Goal: Task Accomplishment & Management: Manage account settings

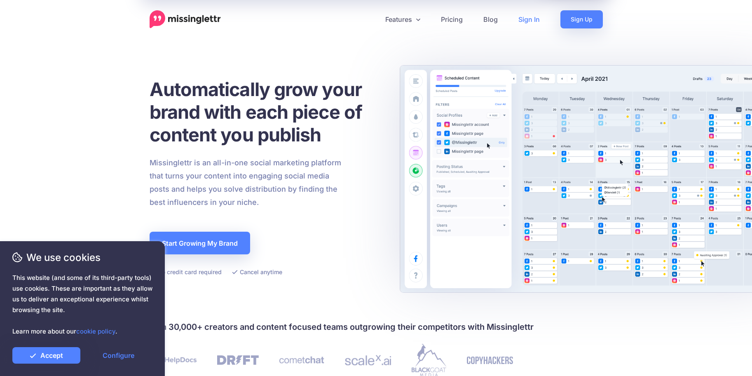
click at [526, 19] on link "Sign In" at bounding box center [529, 19] width 42 height 18
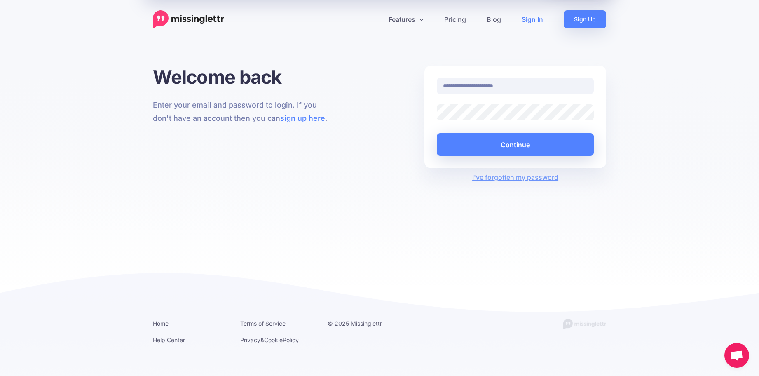
drag, startPoint x: 0, startPoint y: 0, endPoint x: 502, endPoint y: 162, distance: 527.7
click at [502, 162] on div "**********" at bounding box center [515, 116] width 182 height 103
click at [507, 145] on button "Continue" at bounding box center [515, 144] width 157 height 23
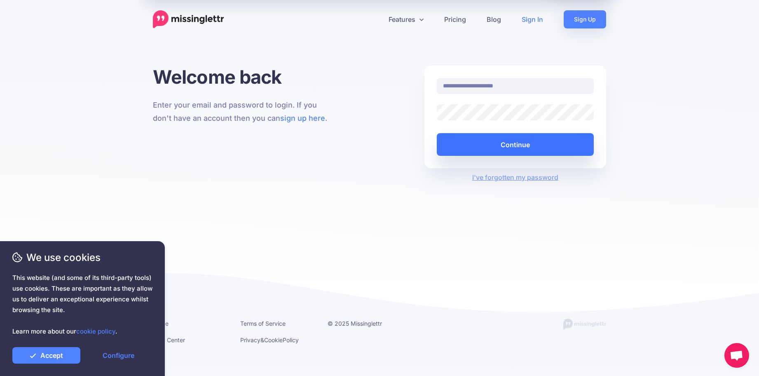
click at [507, 144] on button "Continue" at bounding box center [515, 144] width 157 height 23
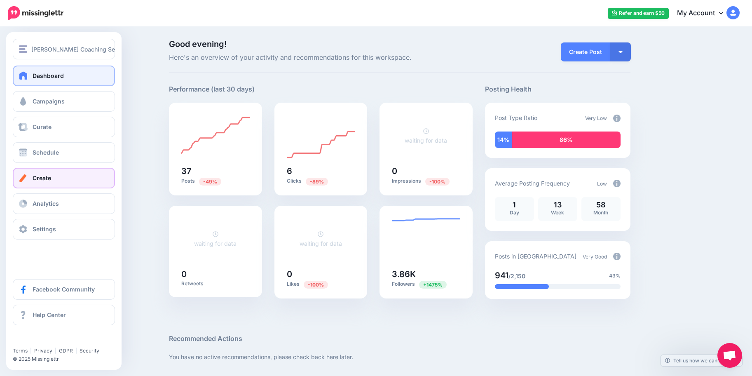
click at [46, 181] on link "Create" at bounding box center [64, 178] width 102 height 21
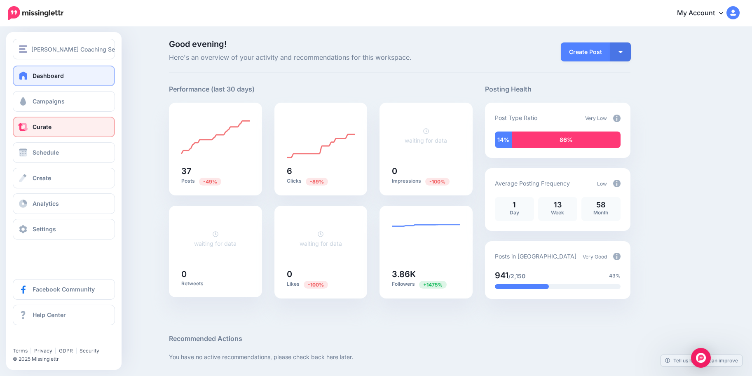
click at [38, 132] on link "Curate" at bounding box center [64, 127] width 102 height 21
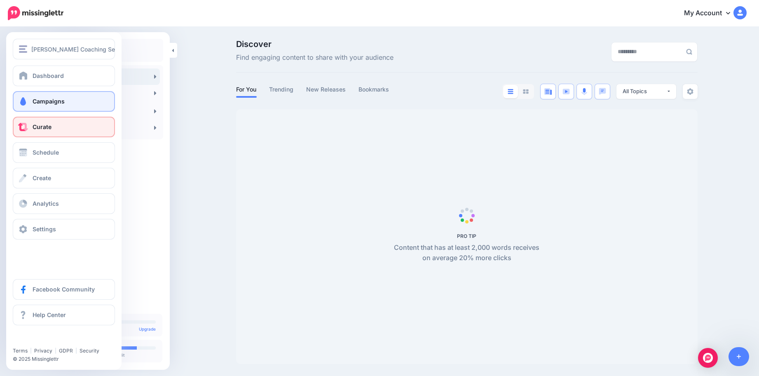
click at [58, 107] on link "Campaigns" at bounding box center [64, 101] width 102 height 21
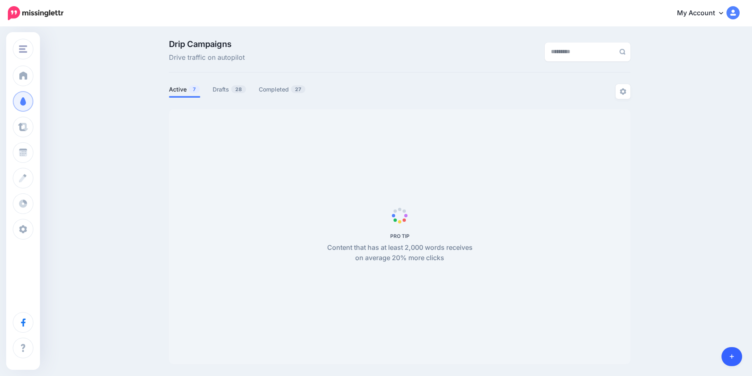
click at [728, 357] on link at bounding box center [731, 356] width 21 height 19
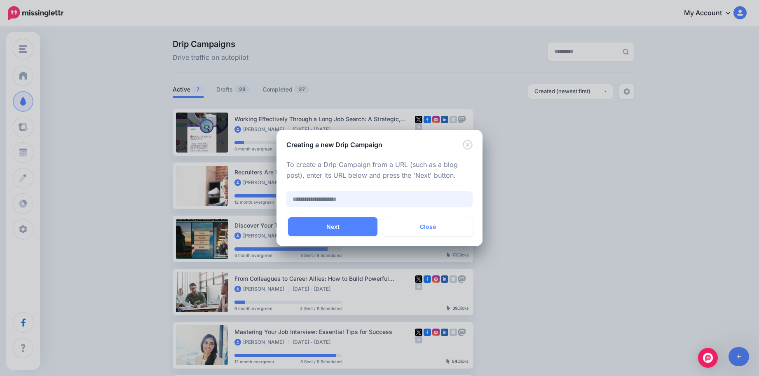
paste input "**********"
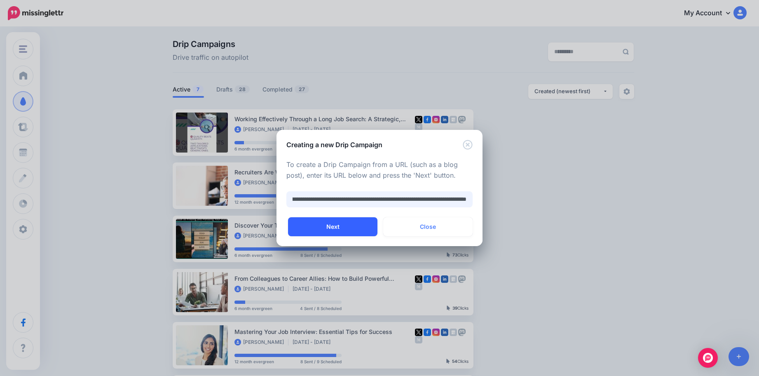
type input "**********"
click at [352, 229] on button "Next" at bounding box center [332, 226] width 89 height 19
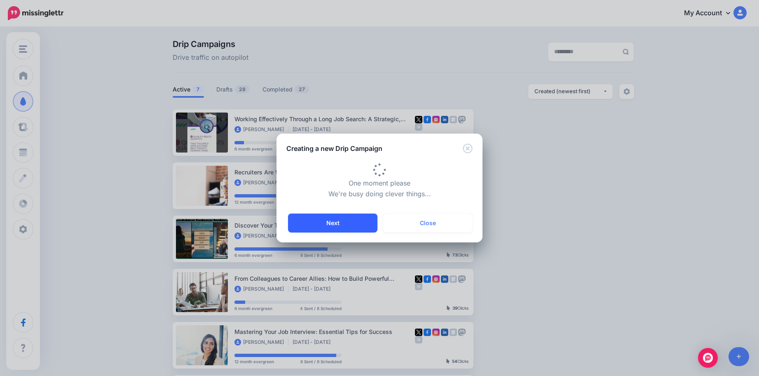
type input "**********"
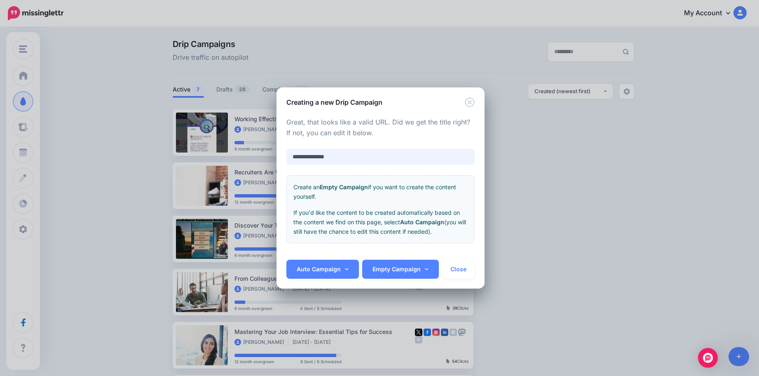
drag, startPoint x: 357, startPoint y: 158, endPoint x: 288, endPoint y: 151, distance: 69.6
click at [288, 151] on input "**********" at bounding box center [380, 157] width 188 height 16
click at [371, 153] on input "text" at bounding box center [380, 157] width 188 height 16
paste input "**********"
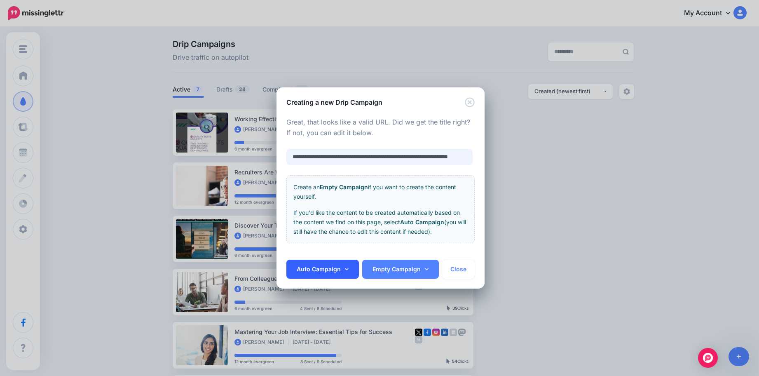
type input "**********"
click at [347, 273] on link "Auto Campaign" at bounding box center [322, 269] width 72 height 19
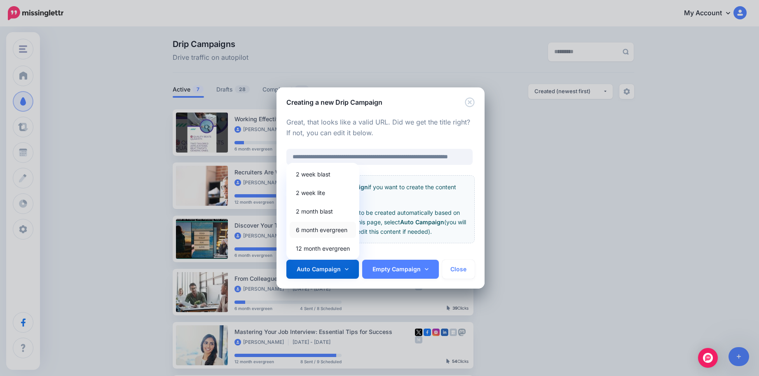
click at [331, 226] on link "6 month evergreen" at bounding box center [323, 230] width 66 height 16
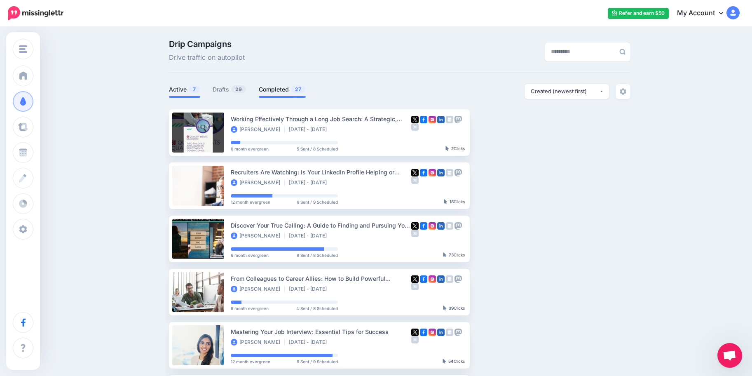
click at [285, 91] on link "Completed 27" at bounding box center [282, 89] width 47 height 10
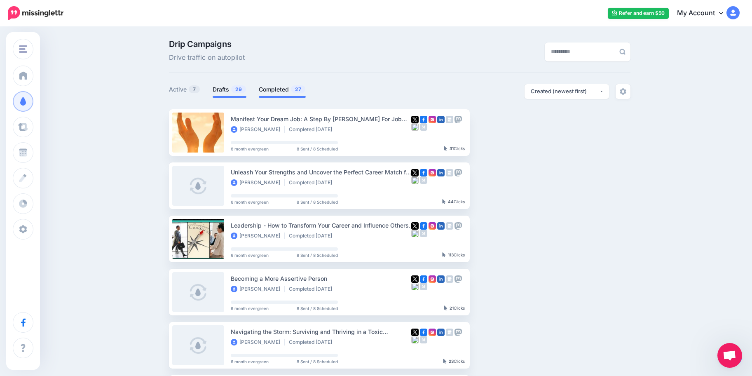
click at [223, 87] on link "Drafts 29" at bounding box center [230, 89] width 34 height 10
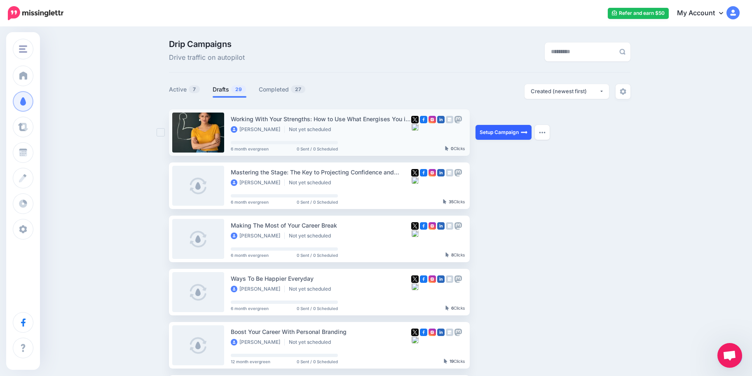
click at [514, 135] on link "Setup Campaign" at bounding box center [503, 132] width 56 height 15
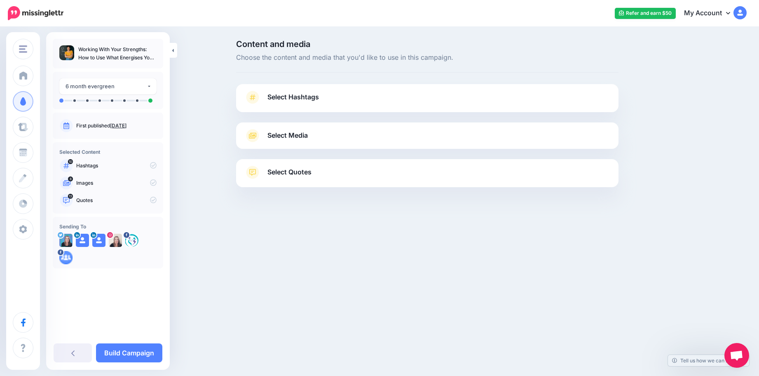
click at [292, 101] on span "Select Hashtags" at bounding box center [292, 96] width 51 height 11
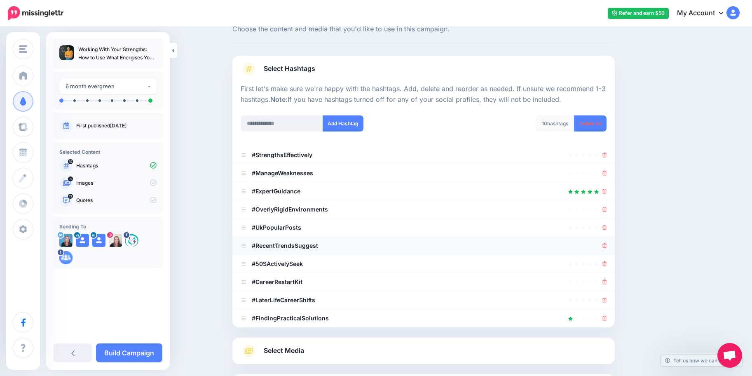
scroll to position [42, 0]
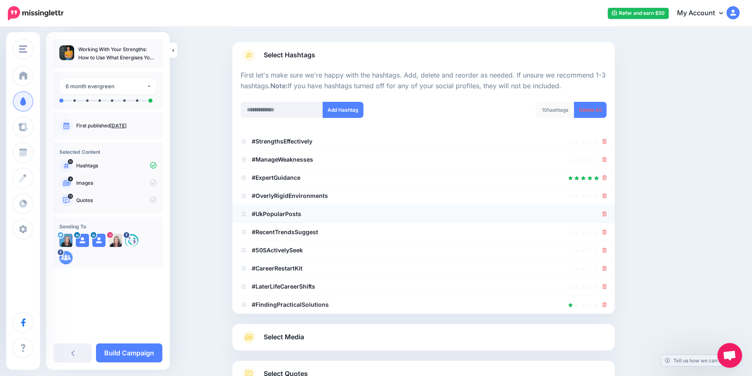
click at [610, 215] on li "#UkPopularPosts" at bounding box center [423, 214] width 382 height 18
click at [607, 249] on icon at bounding box center [604, 250] width 5 height 5
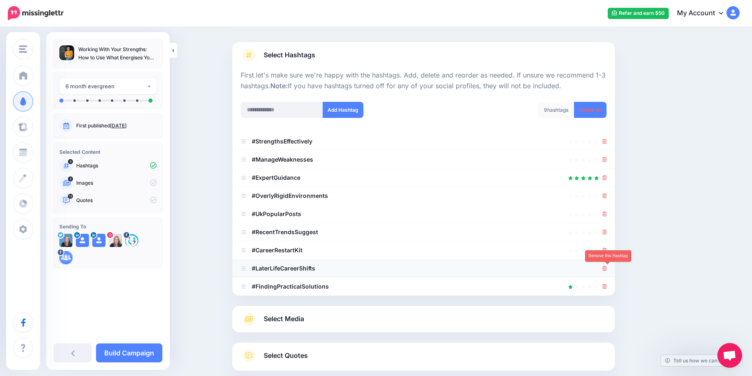
click at [607, 269] on icon at bounding box center [604, 268] width 5 height 5
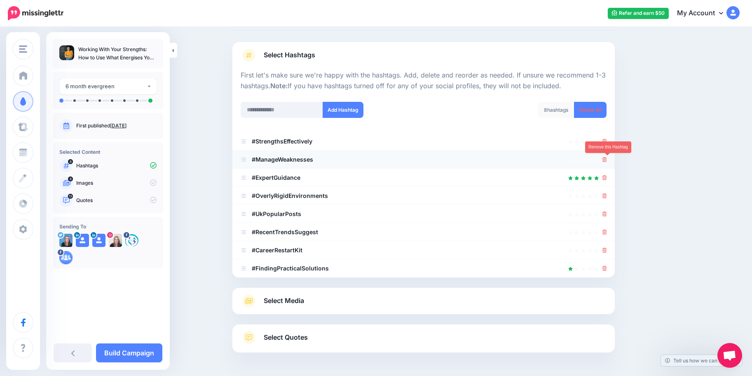
click at [607, 161] on icon at bounding box center [604, 159] width 5 height 5
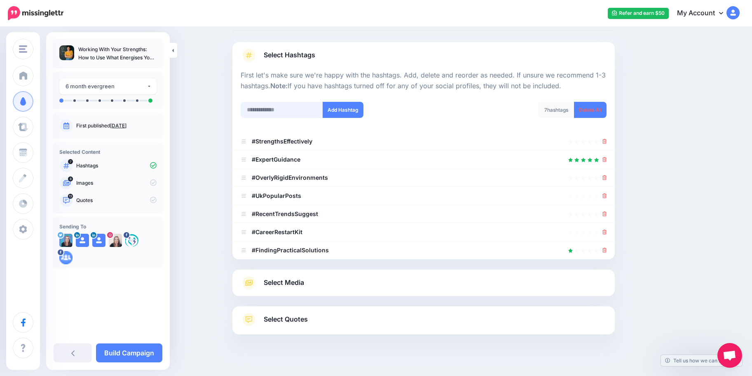
click at [284, 112] on input "text" at bounding box center [282, 110] width 82 height 16
type input "*"
type input "**********"
click at [345, 112] on button "Add Hashtag" at bounding box center [343, 110] width 41 height 16
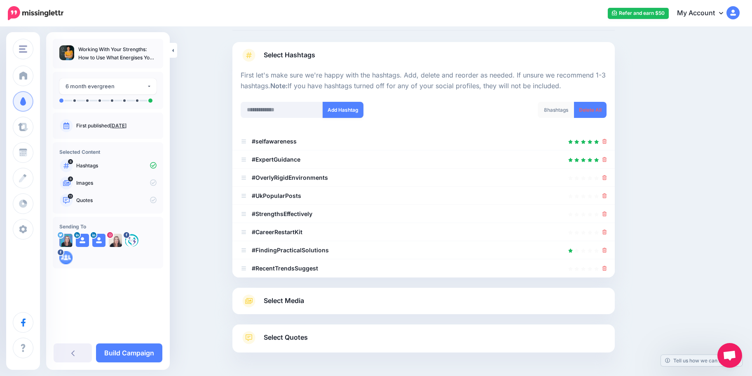
scroll to position [72, 0]
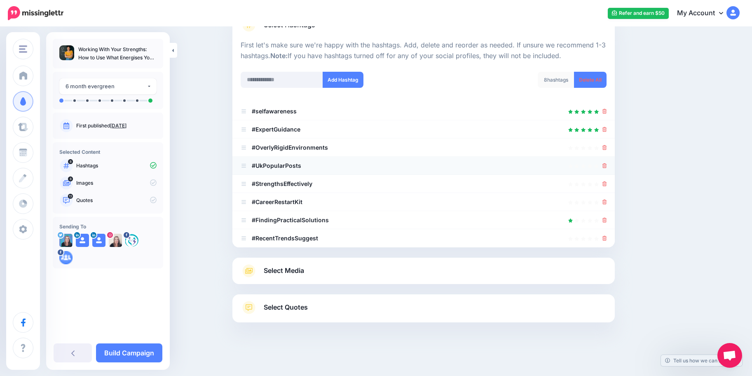
click at [610, 164] on li "#UkPopularPosts" at bounding box center [423, 166] width 382 height 18
click at [603, 165] on div at bounding box center [424, 166] width 366 height 10
click at [606, 166] on div at bounding box center [424, 166] width 366 height 10
click at [607, 166] on icon at bounding box center [604, 165] width 5 height 5
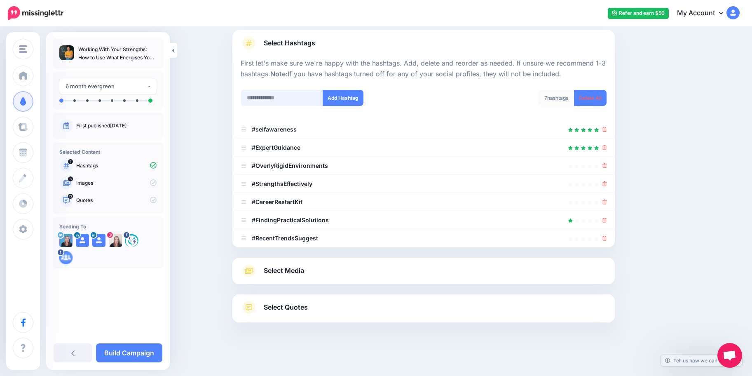
click at [288, 95] on input "text" at bounding box center [282, 98] width 82 height 16
type input "****"
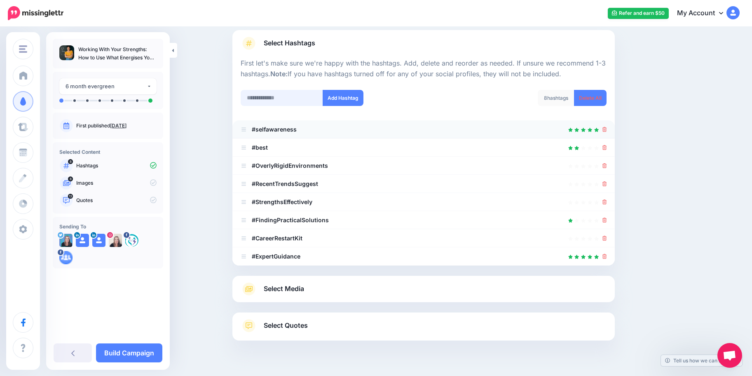
scroll to position [72, 0]
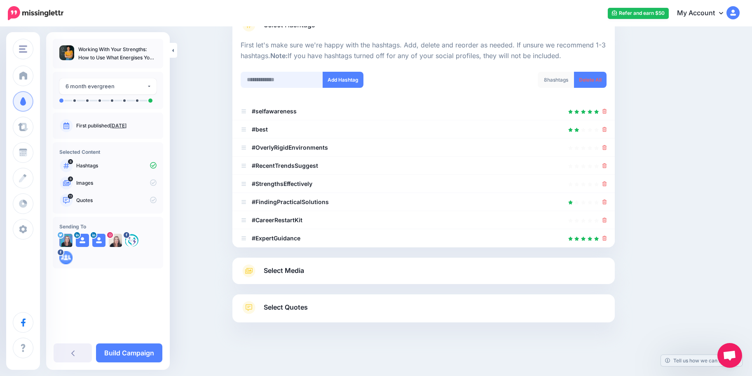
click at [275, 82] on input "text" at bounding box center [282, 80] width 82 height 16
click at [337, 276] on link "Select Media" at bounding box center [424, 270] width 366 height 13
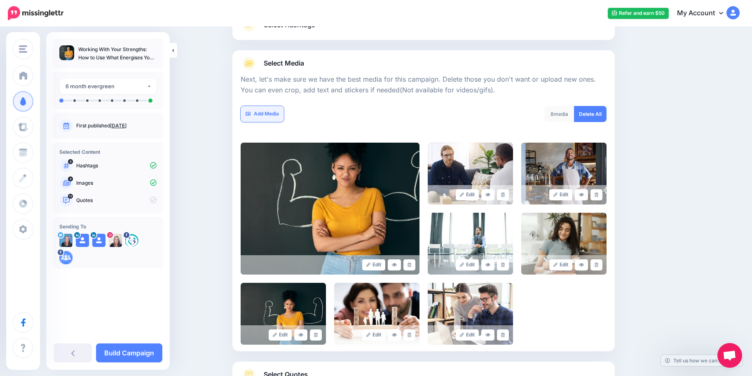
click at [275, 114] on link "Add Media" at bounding box center [262, 114] width 43 height 16
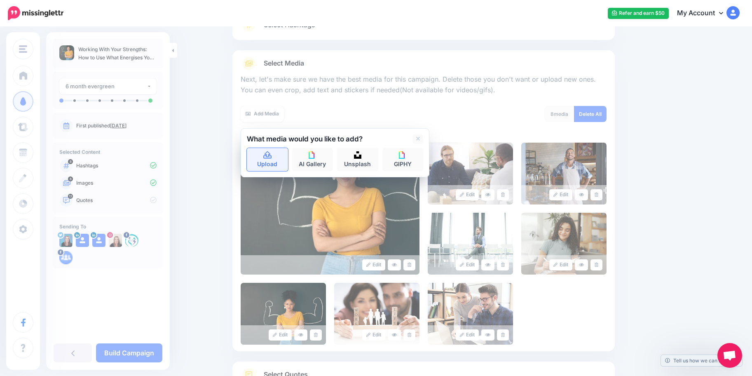
click at [271, 155] on icon at bounding box center [267, 154] width 8 height 7
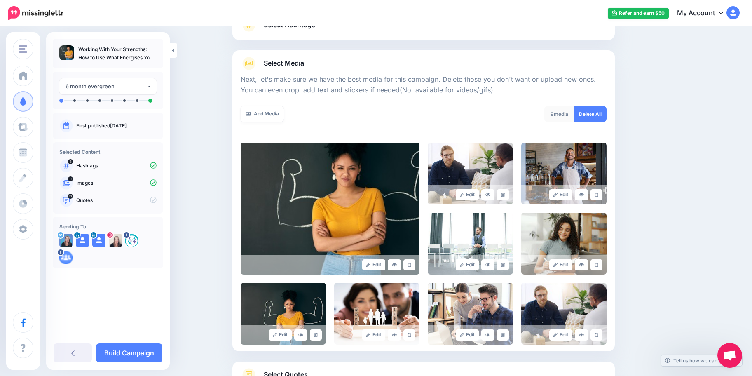
scroll to position [139, 0]
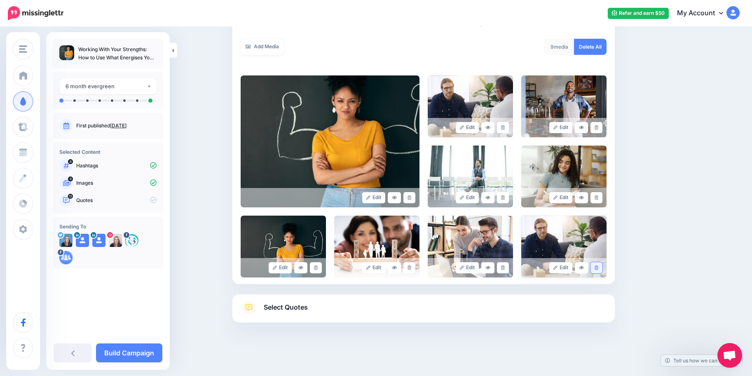
click at [602, 268] on link at bounding box center [596, 267] width 12 height 11
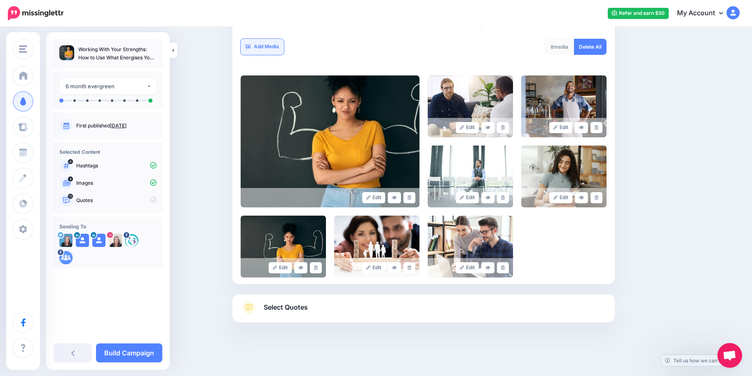
click at [271, 45] on link "Add Media" at bounding box center [262, 47] width 43 height 16
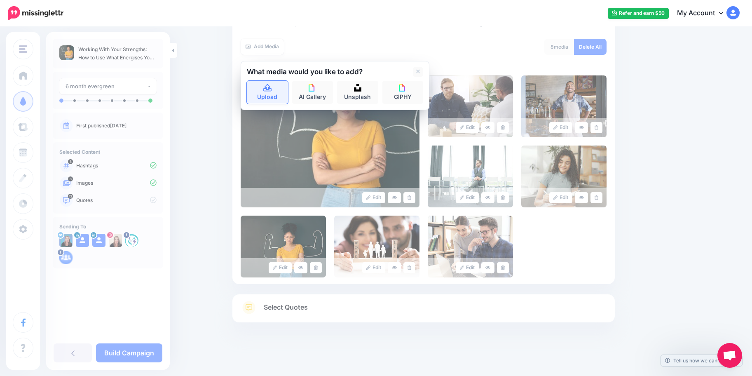
click at [269, 91] on icon at bounding box center [267, 87] width 8 height 7
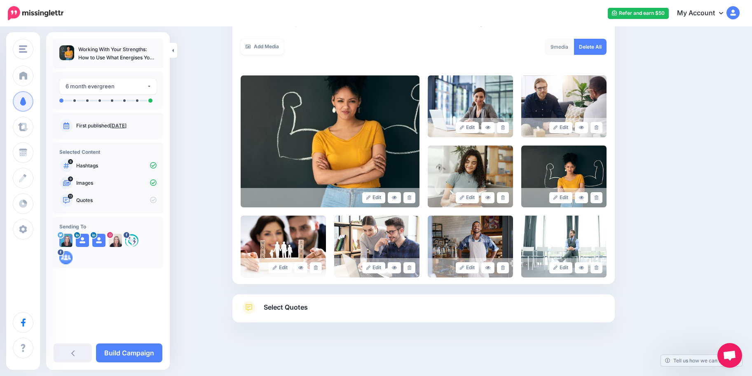
click at [277, 305] on span "Select Quotes" at bounding box center [286, 307] width 44 height 11
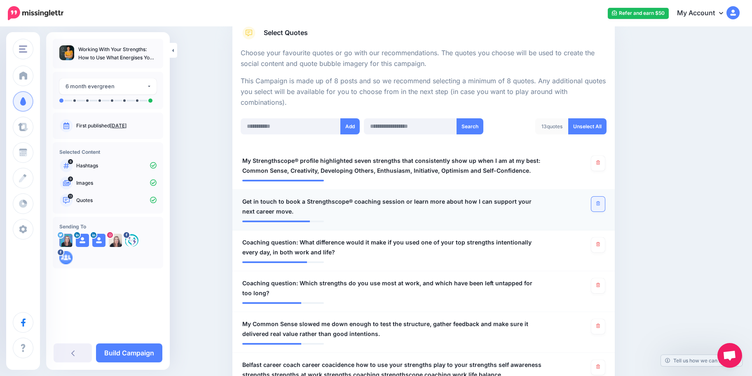
click at [605, 207] on link at bounding box center [598, 203] width 14 height 15
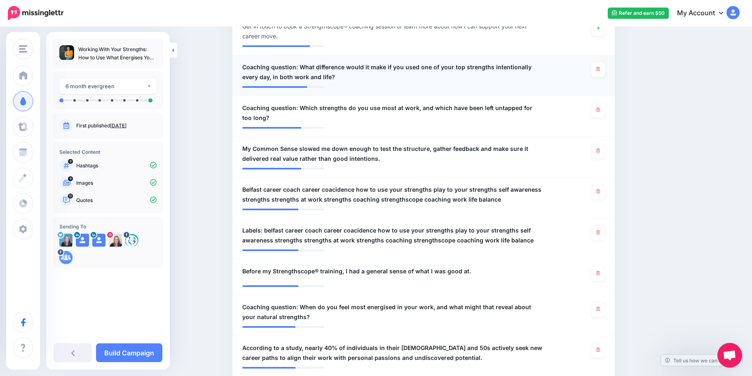
scroll to position [349, 0]
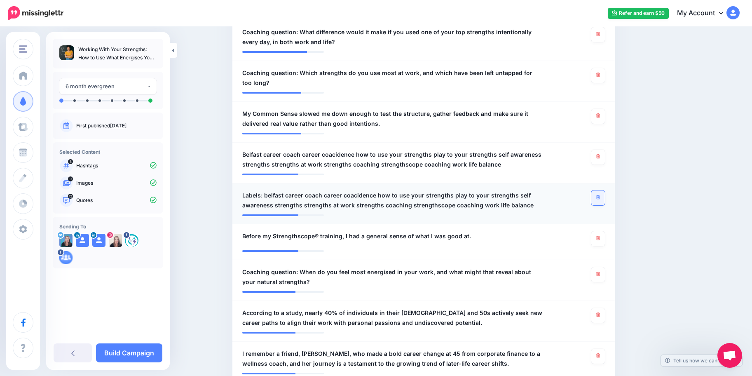
click at [603, 203] on link at bounding box center [598, 197] width 14 height 15
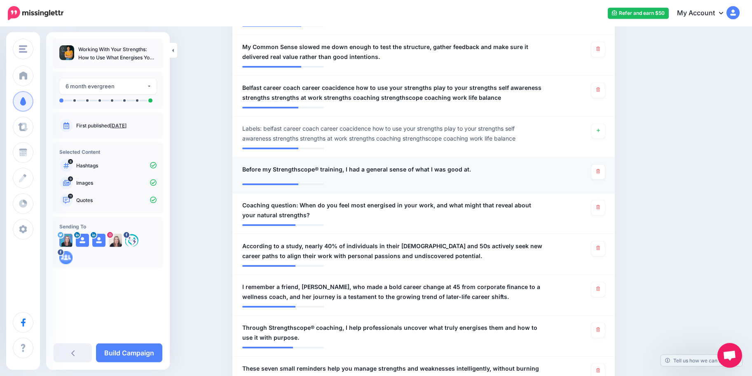
scroll to position [433, 0]
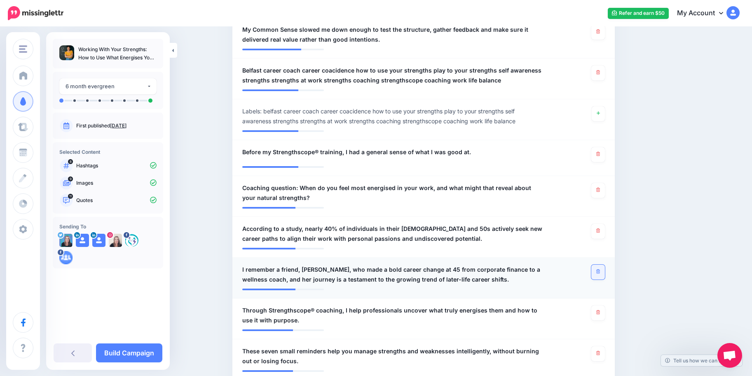
click at [604, 267] on link at bounding box center [598, 271] width 14 height 15
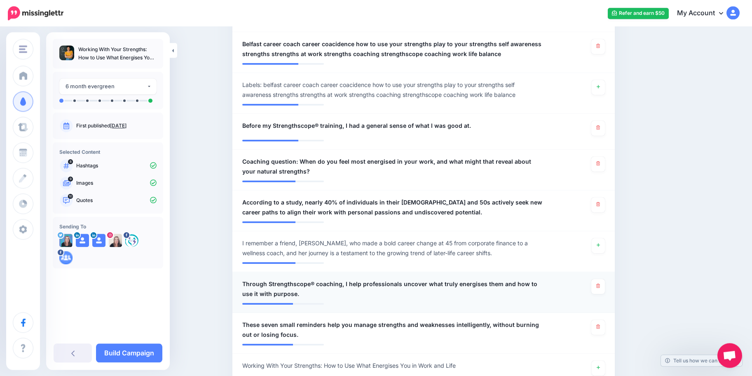
scroll to position [475, 0]
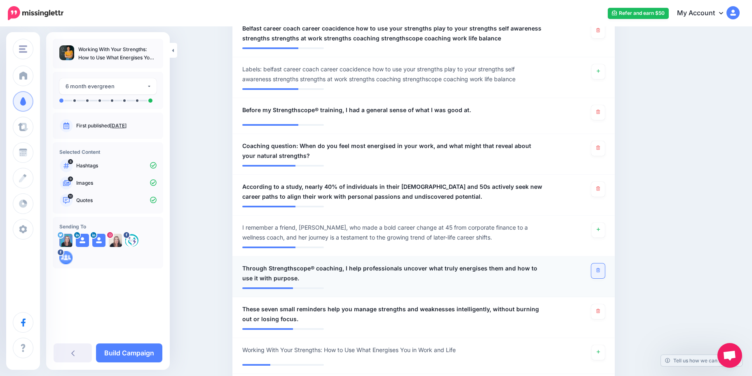
click at [600, 269] on icon at bounding box center [598, 270] width 4 height 5
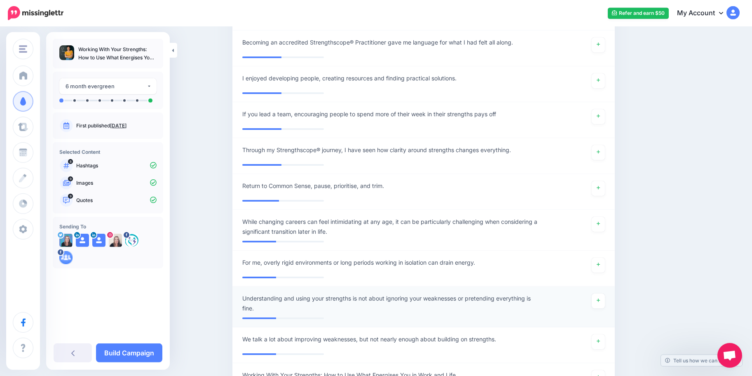
scroll to position [1274, 0]
click at [600, 301] on icon at bounding box center [597, 299] width 3 height 5
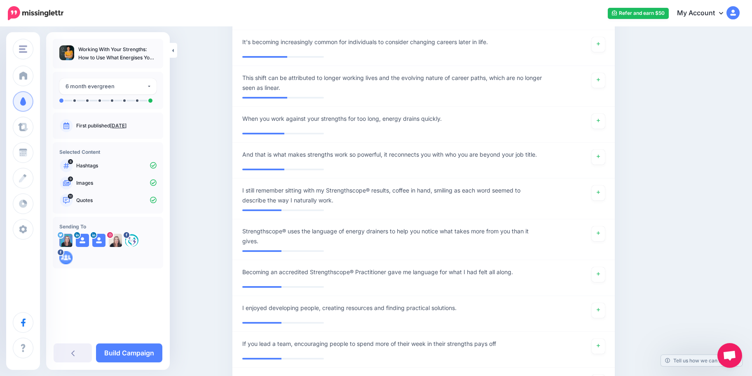
scroll to position [1022, 0]
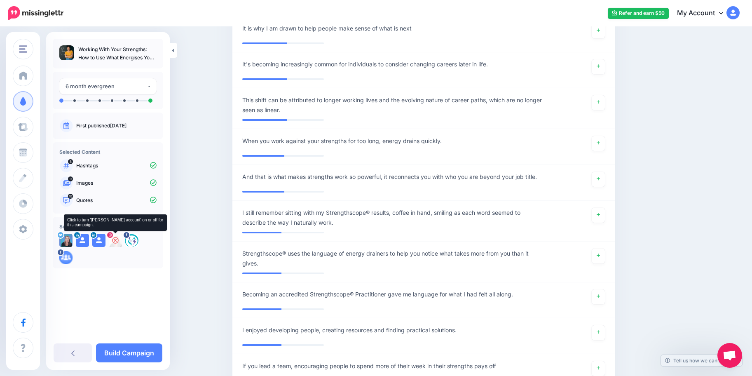
click at [113, 244] on div at bounding box center [115, 240] width 13 height 13
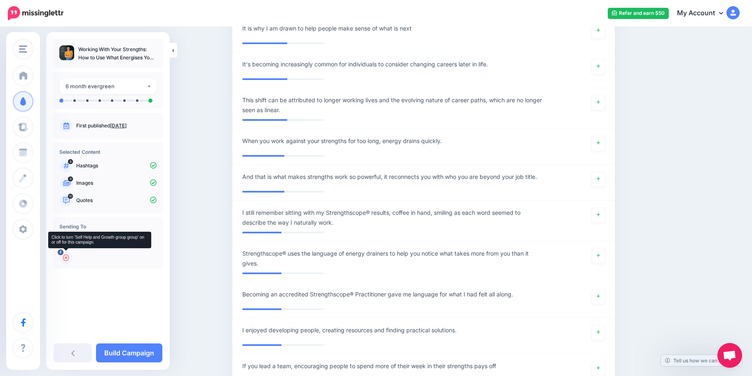
click at [70, 257] on div at bounding box center [65, 257] width 13 height 13
click at [134, 347] on link "Build Campaign" at bounding box center [129, 352] width 66 height 19
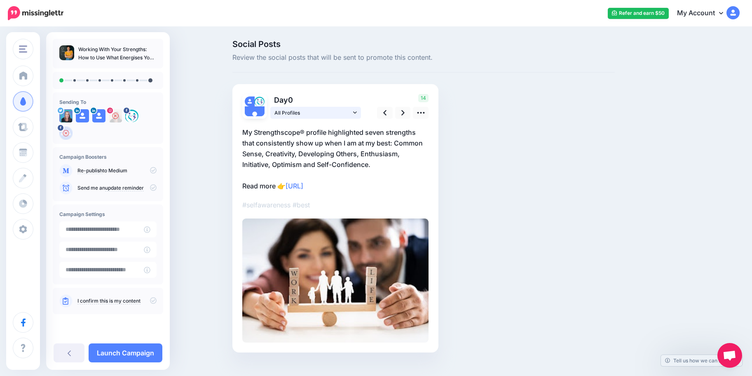
click at [357, 111] on icon at bounding box center [355, 113] width 4 height 6
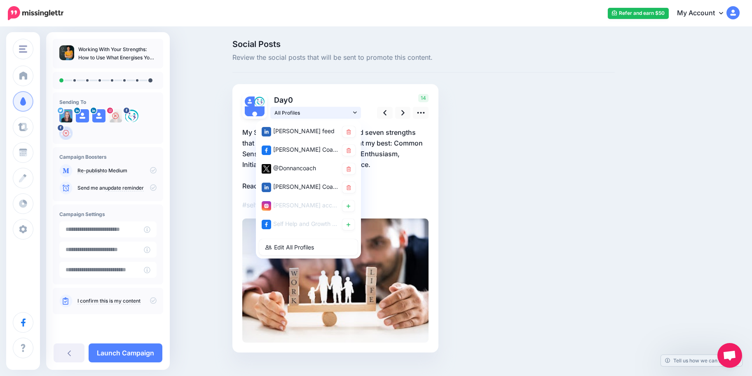
click at [357, 112] on icon at bounding box center [355, 113] width 4 height 6
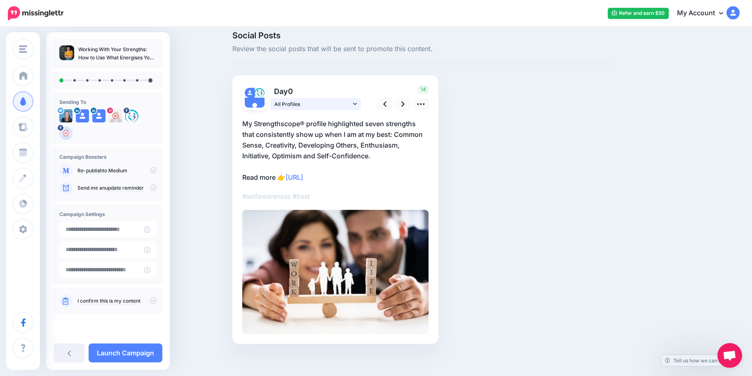
scroll to position [14, 0]
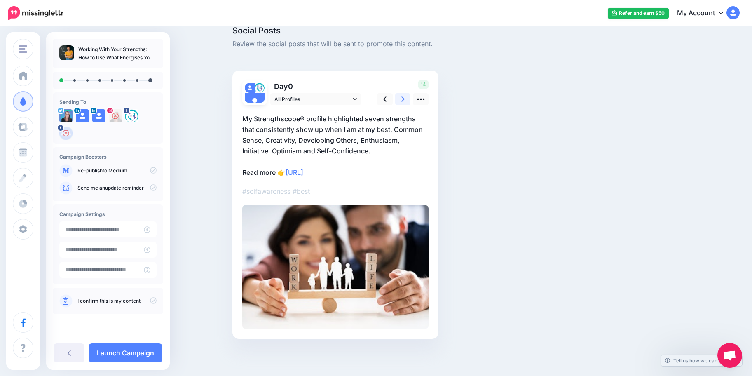
click at [405, 102] on icon at bounding box center [402, 99] width 3 height 9
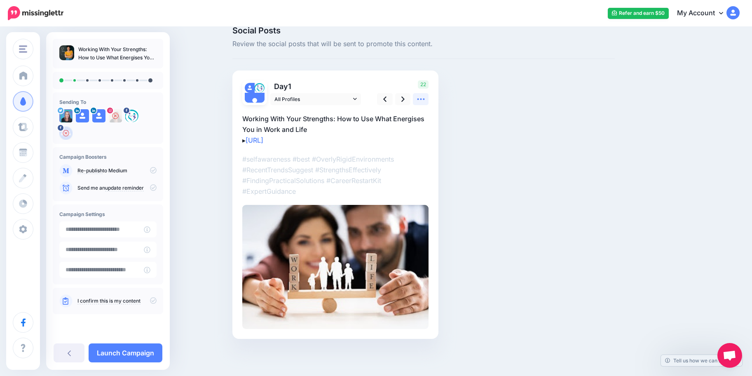
click at [422, 103] on icon at bounding box center [420, 99] width 9 height 9
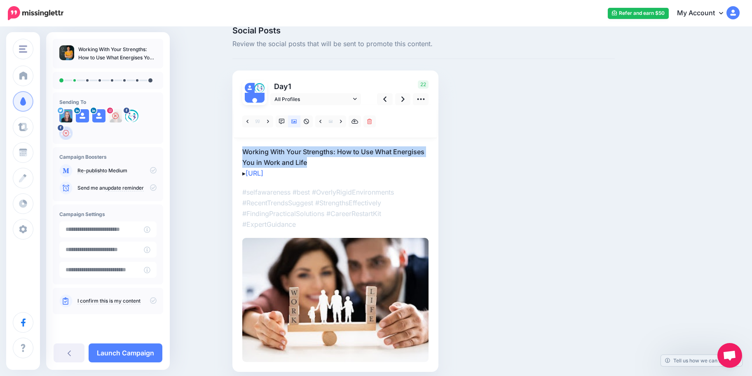
drag, startPoint x: 311, startPoint y: 160, endPoint x: 241, endPoint y: 154, distance: 70.7
click at [241, 154] on div "Day 1 All Profiles" at bounding box center [335, 220] width 206 height 301
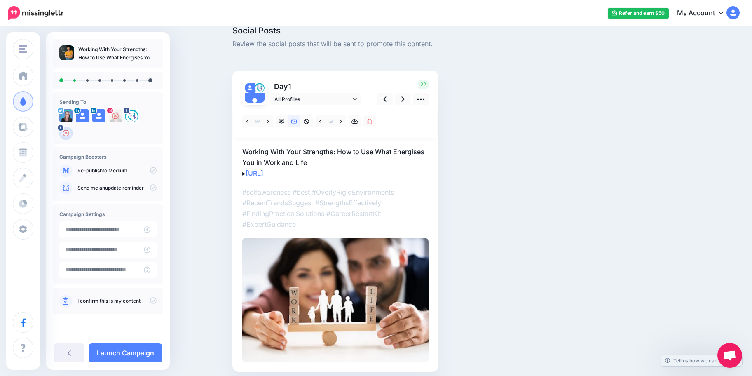
click at [278, 147] on p "Working With Your Strengths: How to Use What Energises You in Work and Life ▸ […" at bounding box center [335, 162] width 186 height 32
drag, startPoint x: 311, startPoint y: 161, endPoint x: 230, endPoint y: 153, distance: 81.1
click at [242, 153] on textarea "**********" at bounding box center [335, 162] width 186 height 32
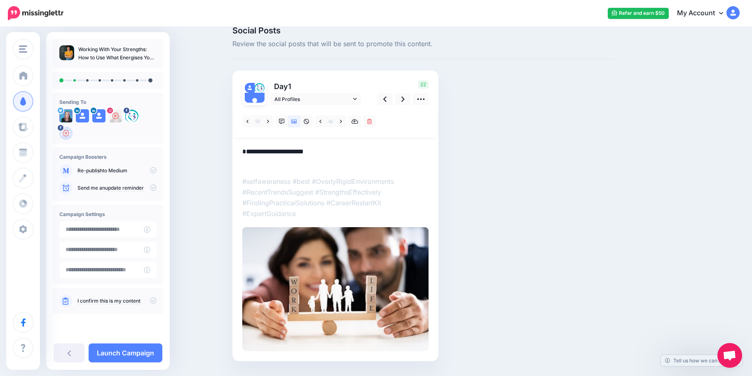
paste textarea "**********"
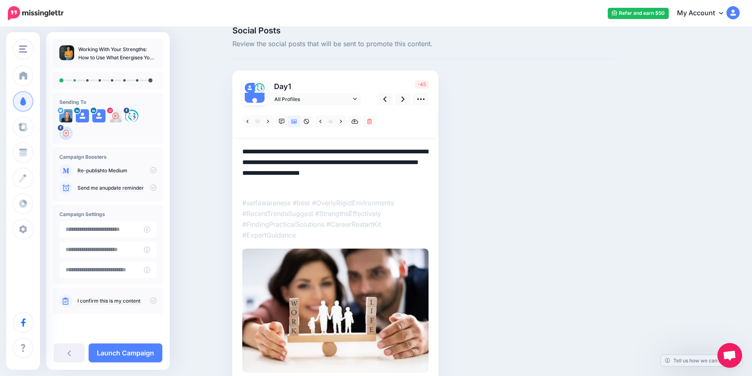
click at [465, 200] on div "Social Posts Review the social posts that will be sent to promote this content.…" at bounding box center [423, 216] width 395 height 381
click at [320, 292] on img at bounding box center [335, 310] width 186 height 124
click at [298, 126] on link at bounding box center [294, 121] width 12 height 12
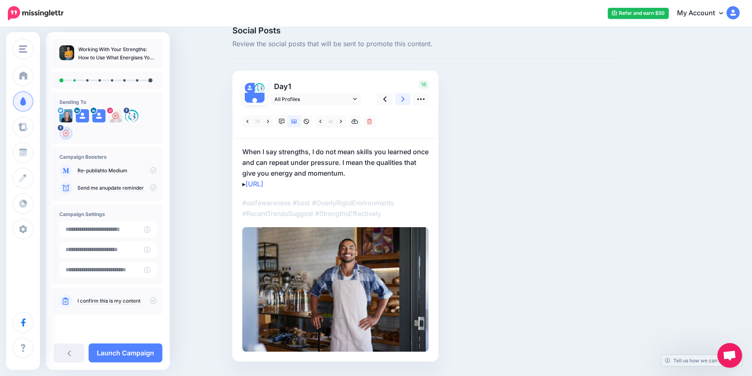
click at [404, 99] on link at bounding box center [403, 99] width 16 height 12
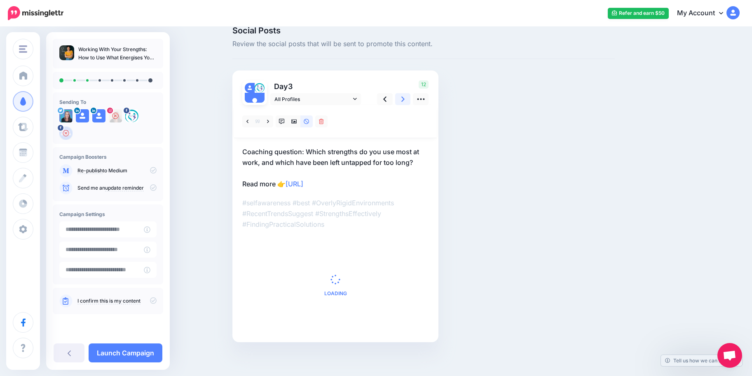
scroll to position [0, 0]
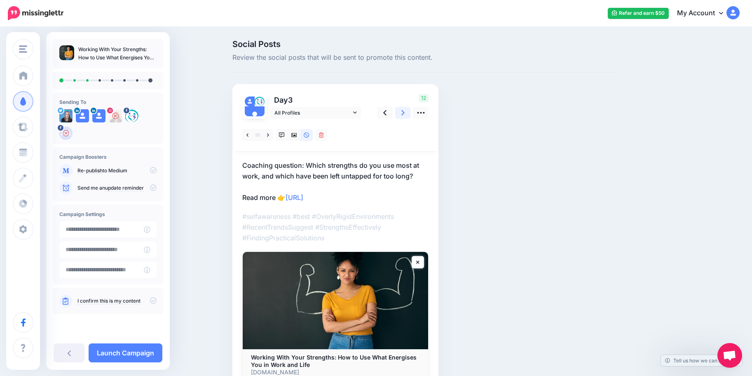
click at [404, 109] on link at bounding box center [403, 113] width 16 height 12
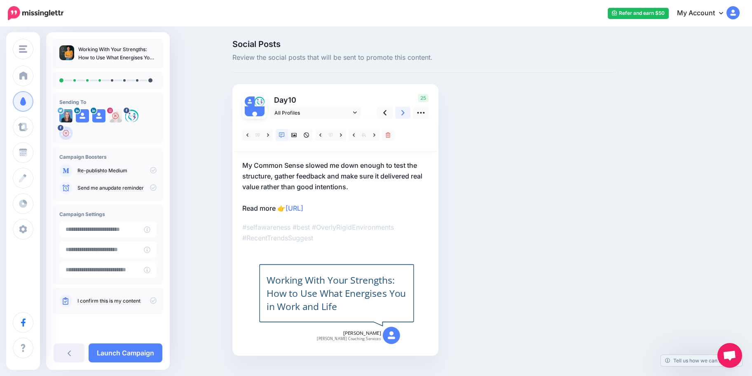
click at [403, 109] on link at bounding box center [403, 113] width 16 height 12
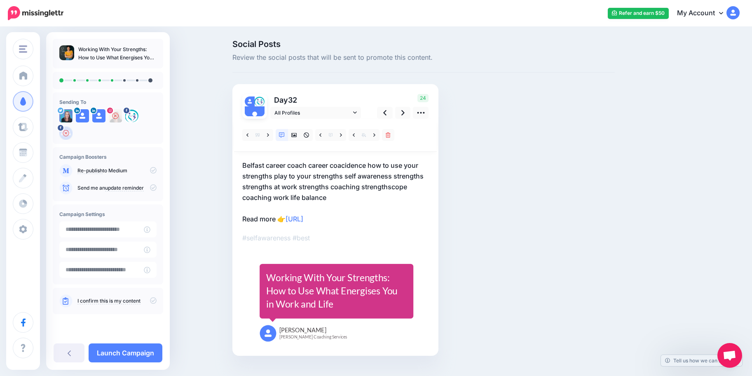
click at [332, 194] on p "Belfast career coach career coacidence how to use your strengths play to your s…" at bounding box center [335, 192] width 186 height 64
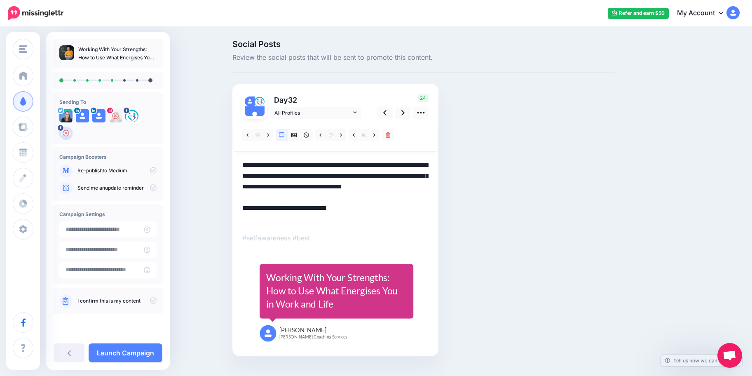
drag, startPoint x: 330, startPoint y: 198, endPoint x: 240, endPoint y: 169, distance: 94.8
click at [242, 169] on textarea "**********" at bounding box center [335, 192] width 186 height 64
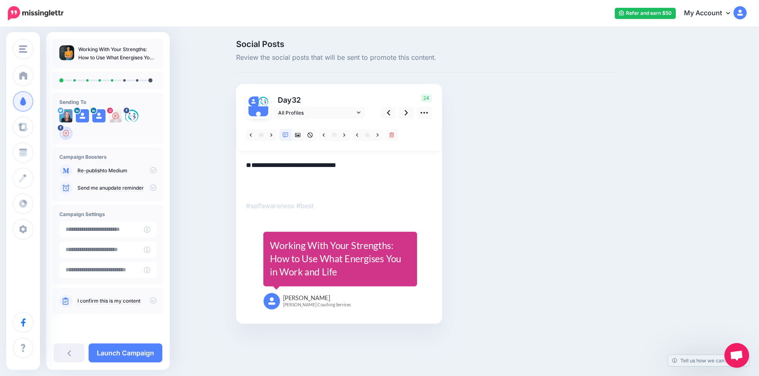
paste textarea "**********"
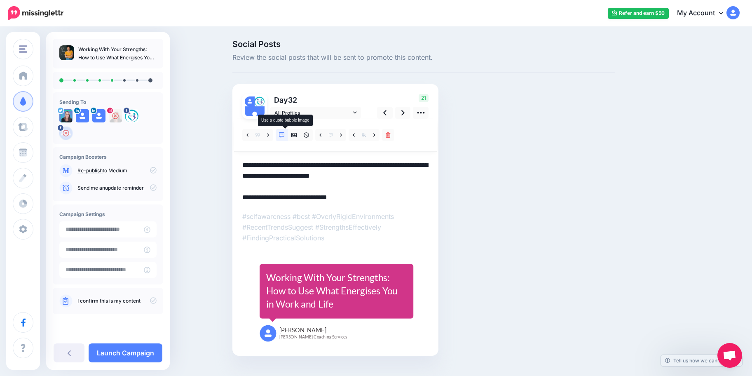
click at [284, 135] on icon at bounding box center [282, 135] width 6 height 6
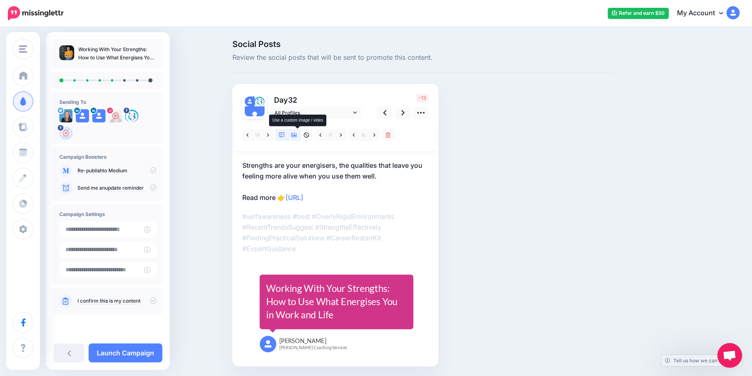
click at [300, 136] on link at bounding box center [294, 135] width 12 height 12
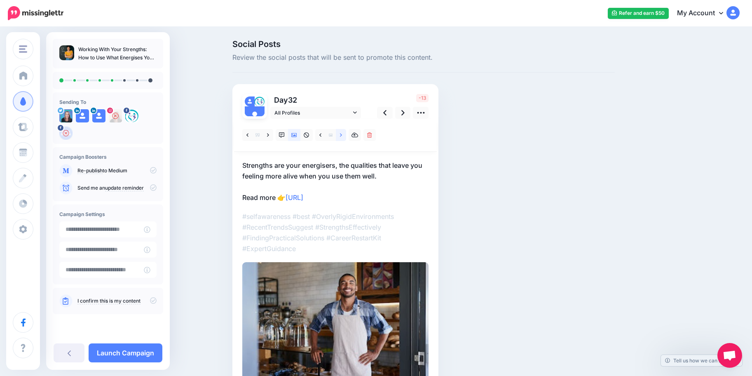
click at [342, 135] on link at bounding box center [341, 135] width 10 height 12
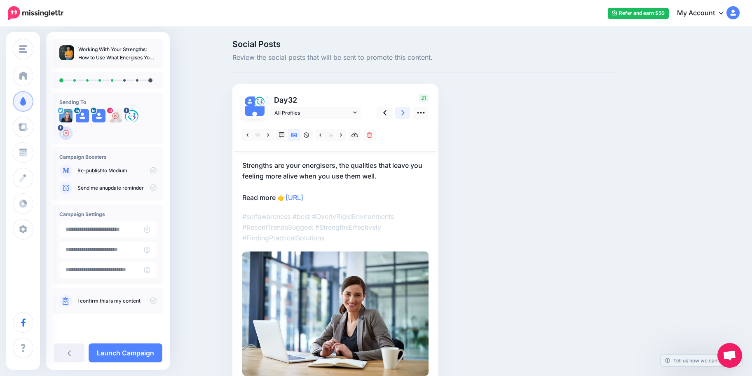
click at [405, 112] on icon at bounding box center [402, 112] width 3 height 9
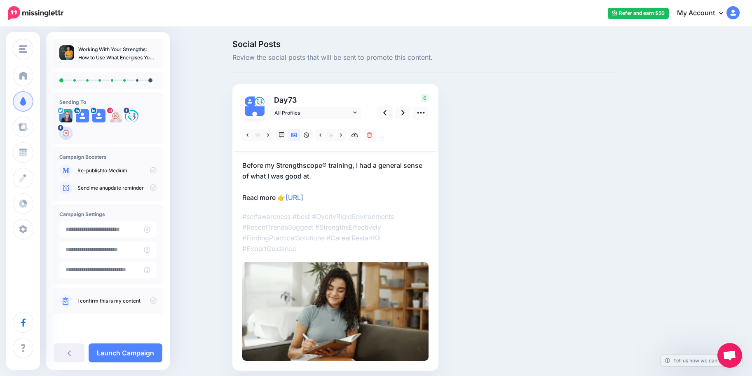
click at [313, 172] on p "Before my Strengthscope® training, I had a general sense of what I was good at.…" at bounding box center [335, 181] width 186 height 43
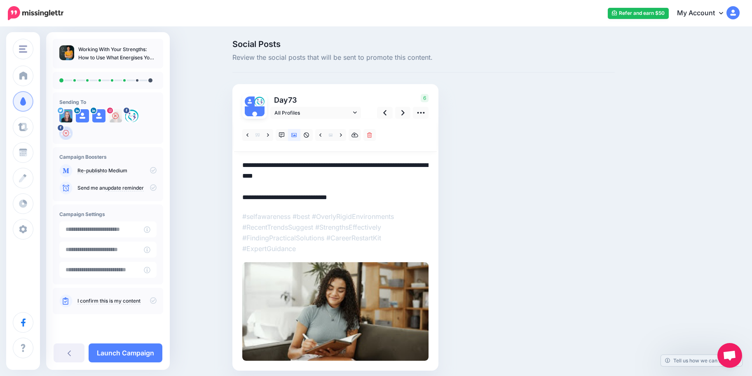
drag, startPoint x: 317, startPoint y: 175, endPoint x: 232, endPoint y: 163, distance: 85.8
click at [242, 163] on textarea "**********" at bounding box center [335, 181] width 186 height 43
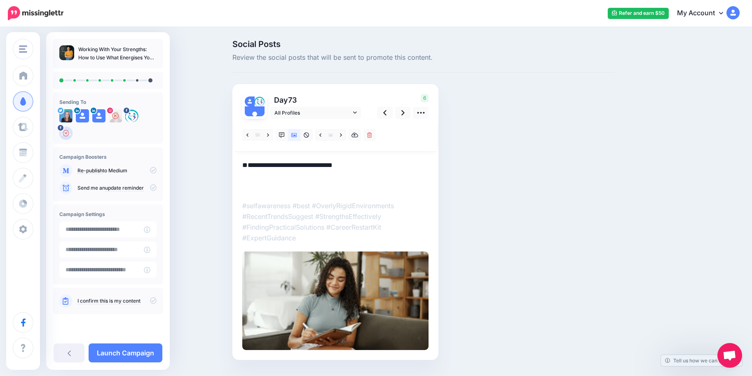
paste textarea "**********"
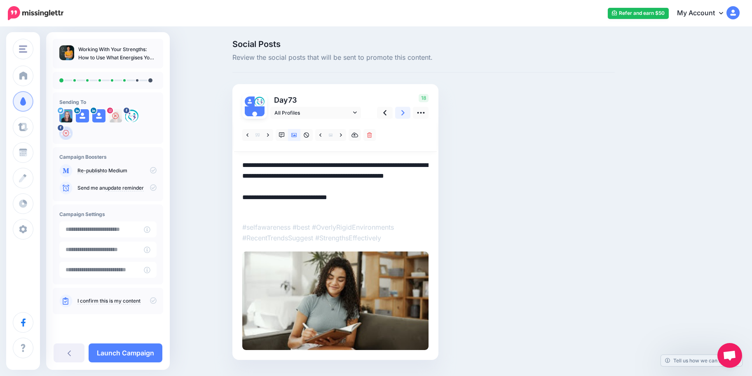
click at [405, 115] on icon at bounding box center [402, 112] width 3 height 9
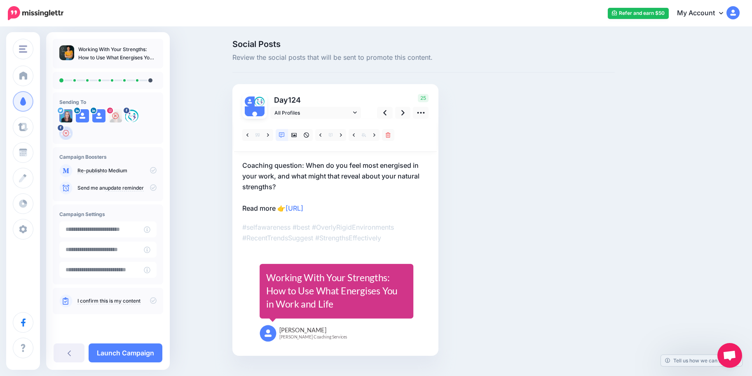
click at [286, 186] on p "Coaching question: When do you feel most energised in your work, and what might…" at bounding box center [335, 187] width 186 height 54
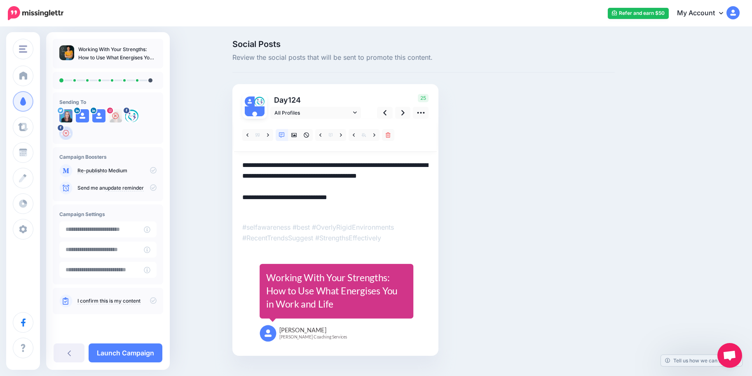
drag, startPoint x: 281, startPoint y: 183, endPoint x: 232, endPoint y: 165, distance: 51.9
click at [242, 165] on textarea "**********" at bounding box center [335, 187] width 186 height 54
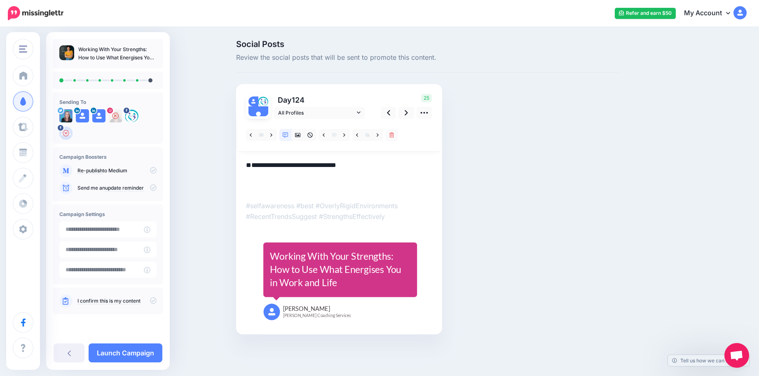
paste textarea "**********"
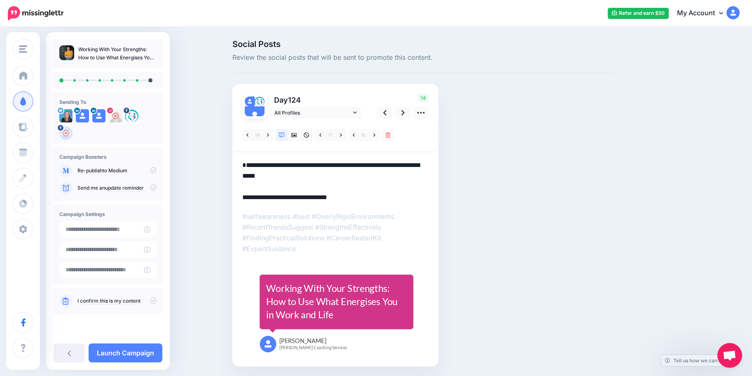
click at [248, 164] on textarea "**********" at bounding box center [335, 181] width 186 height 43
click at [296, 136] on icon at bounding box center [294, 135] width 6 height 6
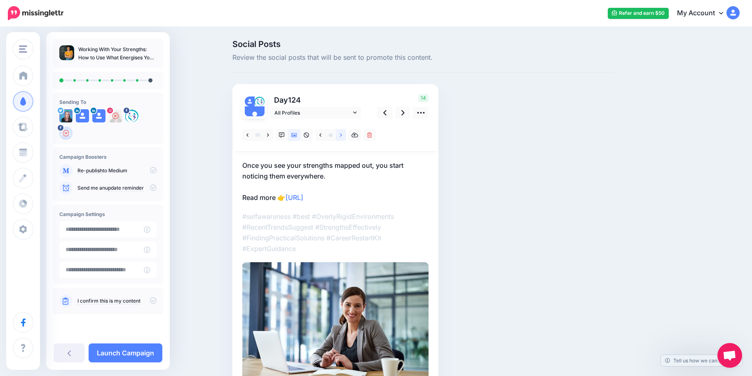
click at [342, 135] on icon at bounding box center [341, 134] width 2 height 3
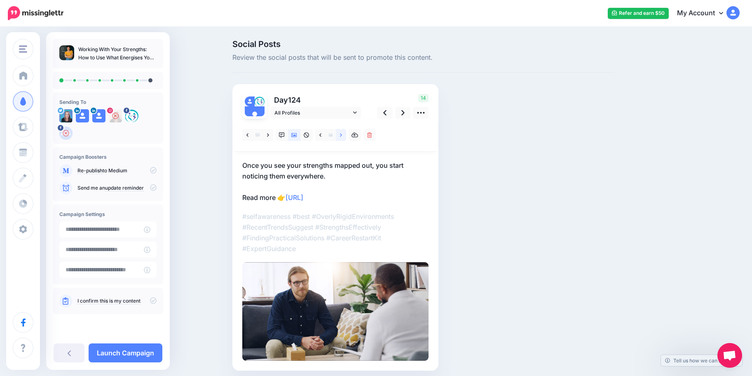
click at [342, 135] on icon at bounding box center [341, 134] width 2 height 3
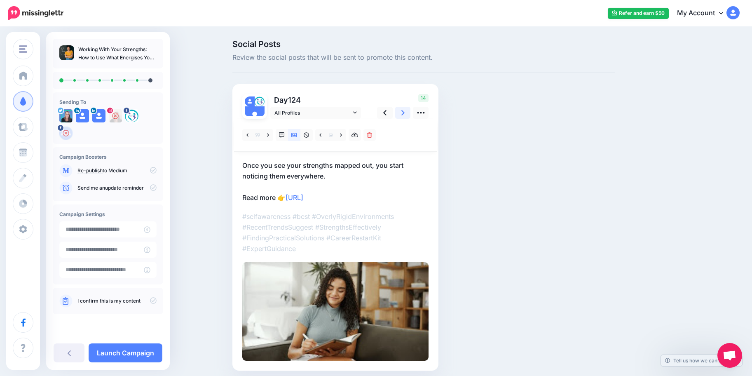
click at [409, 117] on link at bounding box center [403, 113] width 16 height 12
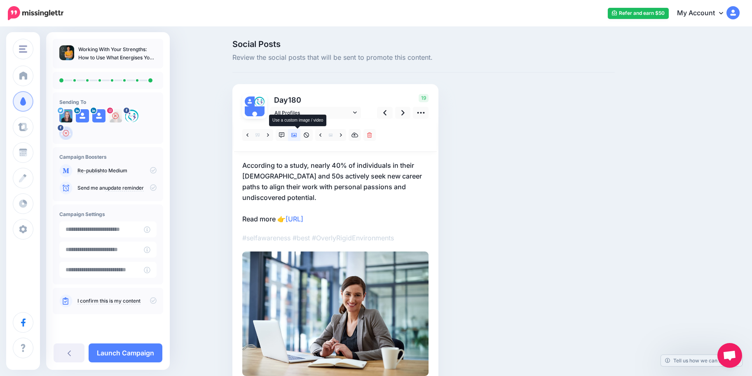
click at [296, 133] on icon at bounding box center [294, 135] width 6 height 6
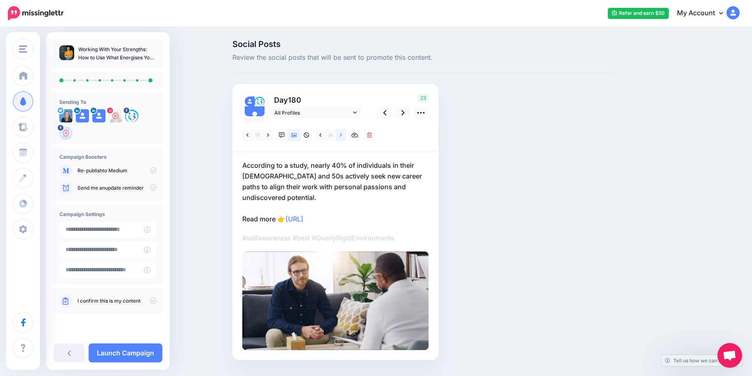
click at [346, 138] on link at bounding box center [341, 135] width 10 height 12
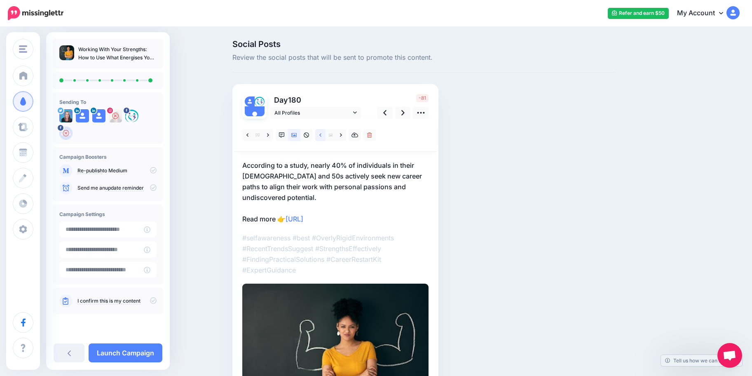
click at [321, 134] on icon at bounding box center [320, 134] width 2 height 3
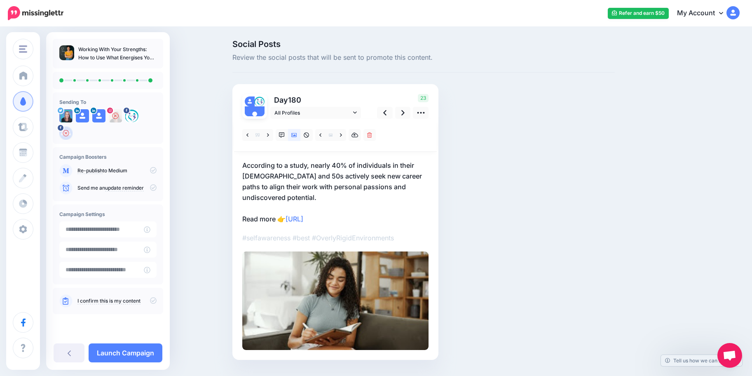
click at [346, 182] on p "According to a study, nearly 40% of individuals in their 40s and 50s actively s…" at bounding box center [335, 192] width 186 height 64
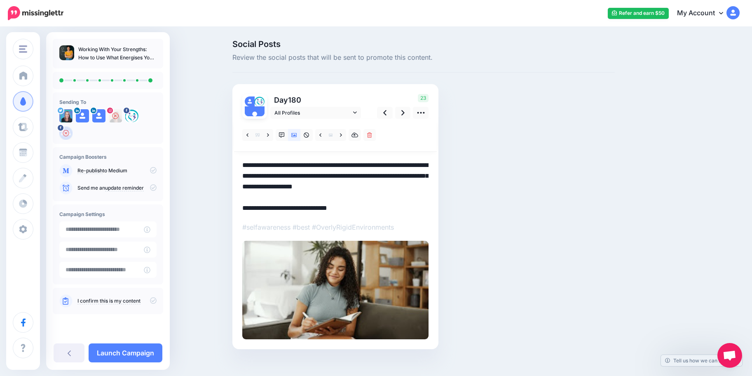
click at [373, 187] on textarea "**********" at bounding box center [335, 187] width 186 height 54
drag, startPoint x: 409, startPoint y: 187, endPoint x: 225, endPoint y: 162, distance: 185.8
click at [242, 161] on textarea "**********" at bounding box center [335, 187] width 186 height 54
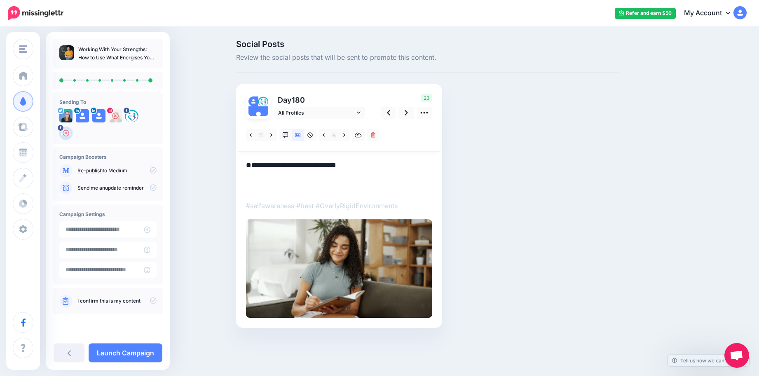
paste textarea "**********"
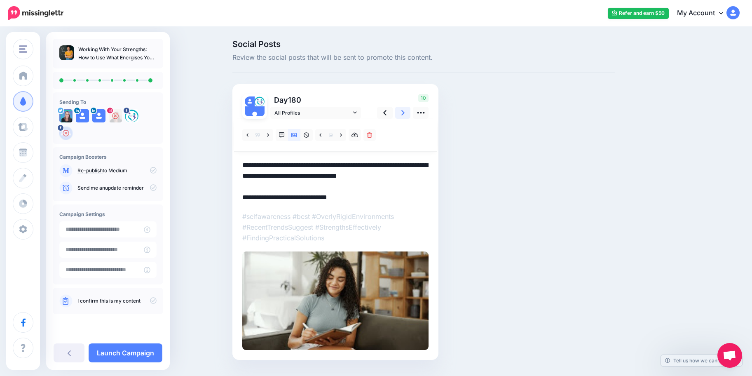
click at [405, 113] on link at bounding box center [403, 113] width 16 height 12
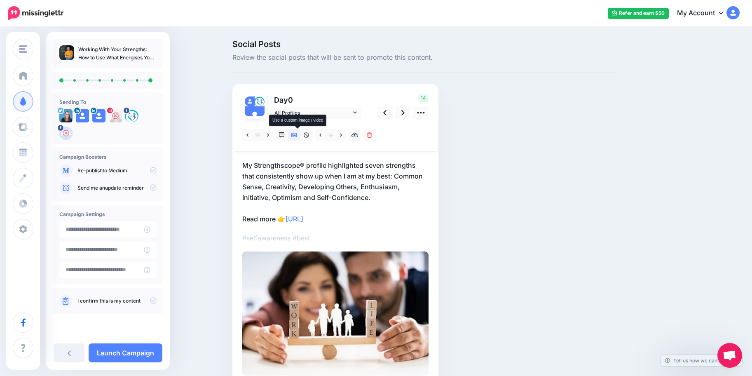
click at [296, 136] on icon at bounding box center [294, 135] width 6 height 6
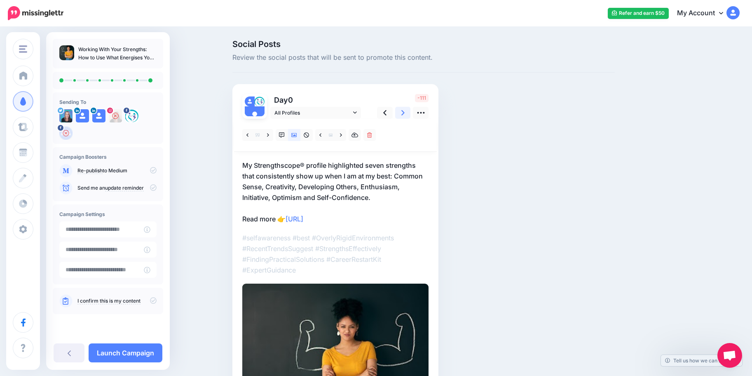
click at [405, 113] on icon at bounding box center [402, 112] width 3 height 9
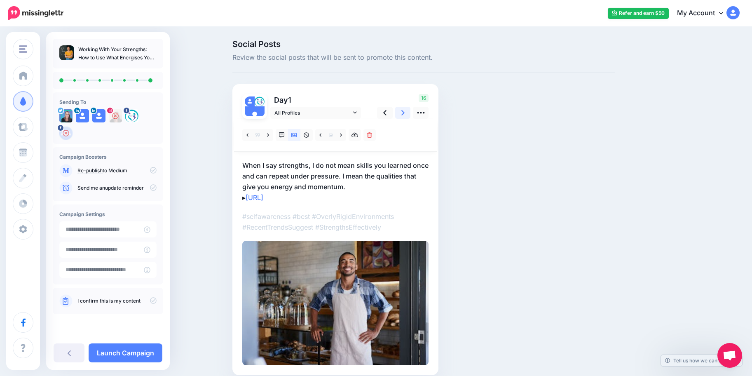
click at [405, 113] on icon at bounding box center [402, 112] width 3 height 9
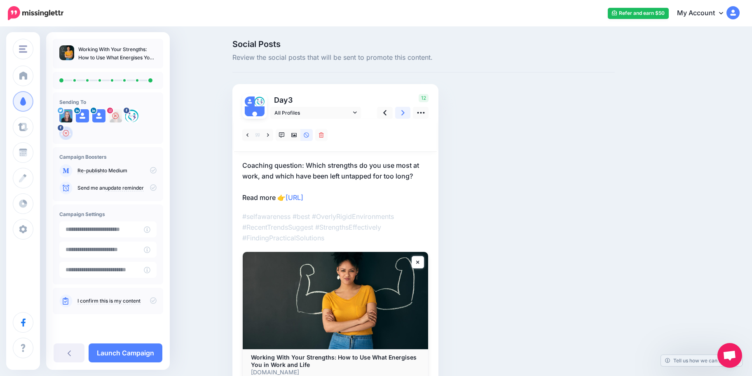
click at [405, 113] on icon at bounding box center [402, 112] width 3 height 9
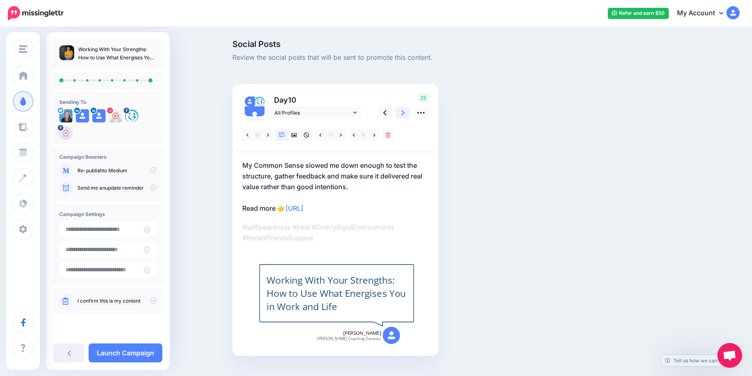
click at [405, 113] on icon at bounding box center [402, 112] width 3 height 9
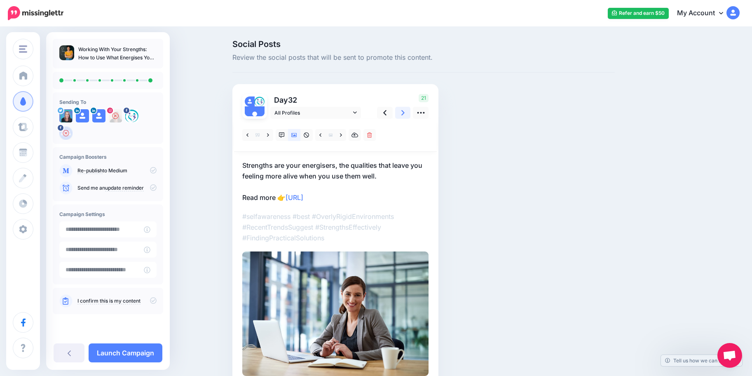
click at [405, 113] on icon at bounding box center [402, 112] width 3 height 9
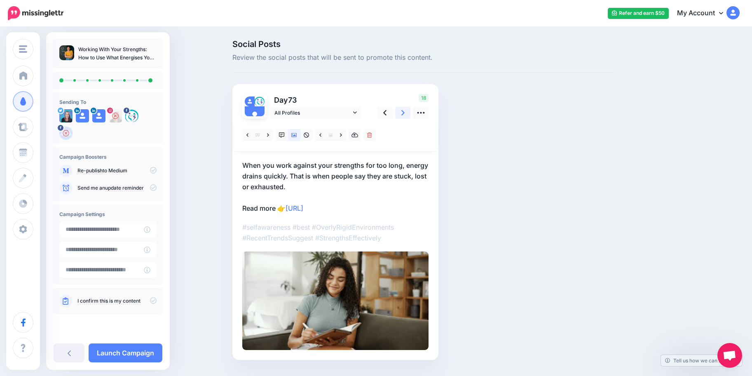
click at [405, 113] on link at bounding box center [403, 113] width 16 height 12
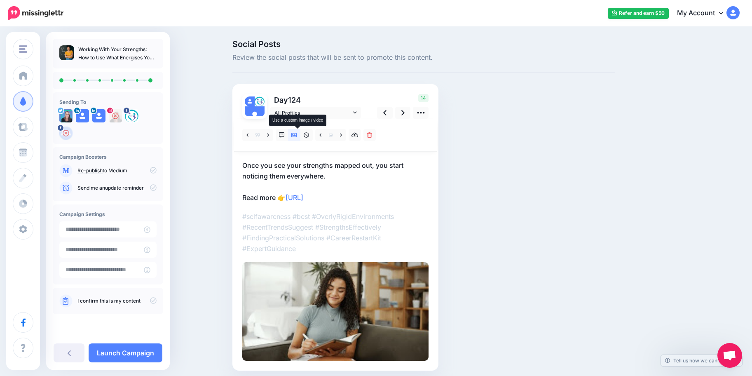
click at [296, 135] on icon at bounding box center [294, 135] width 6 height 6
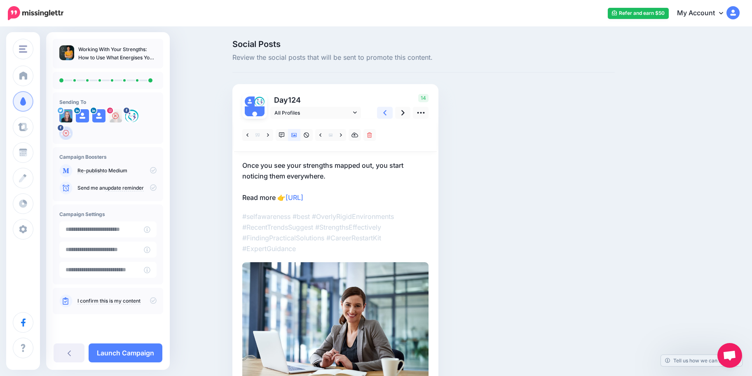
click at [386, 115] on icon at bounding box center [384, 112] width 3 height 9
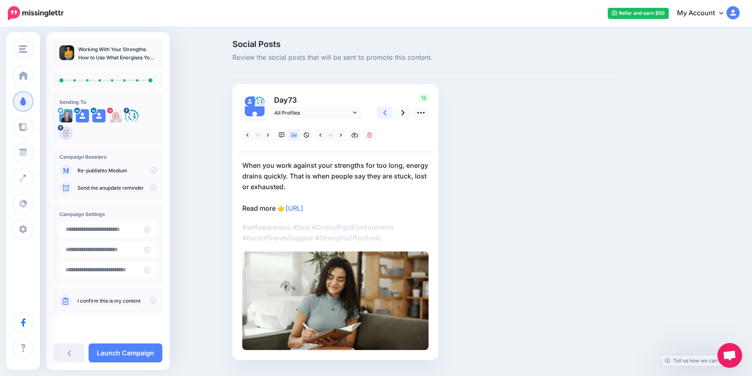
click at [386, 115] on icon at bounding box center [384, 112] width 3 height 9
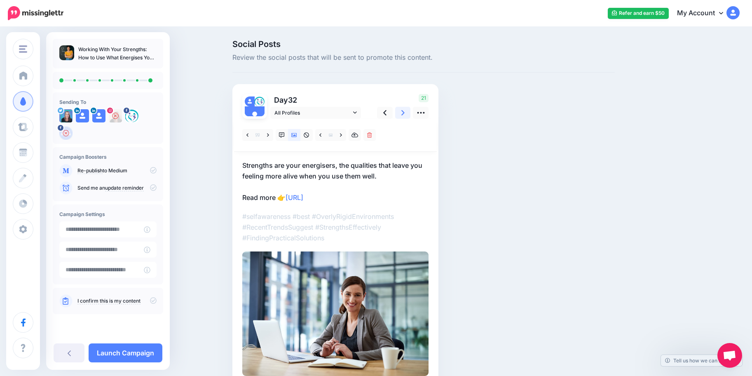
click at [405, 115] on icon at bounding box center [402, 112] width 3 height 9
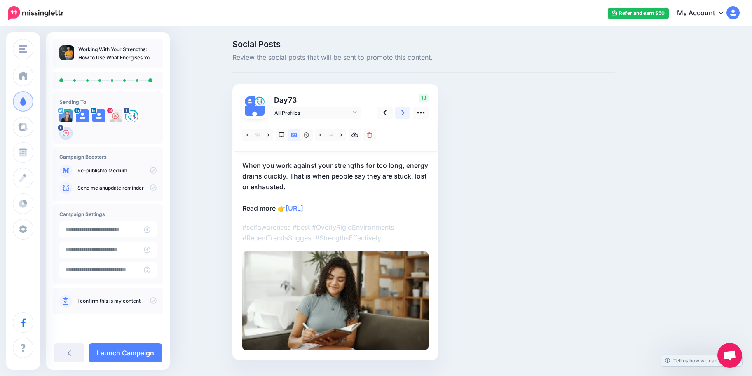
click at [405, 115] on icon at bounding box center [402, 112] width 3 height 9
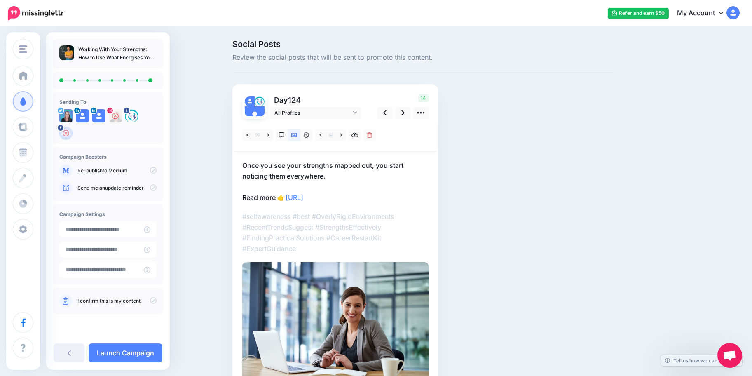
click at [332, 313] on img at bounding box center [335, 324] width 186 height 124
click at [356, 139] on link at bounding box center [354, 135] width 12 height 12
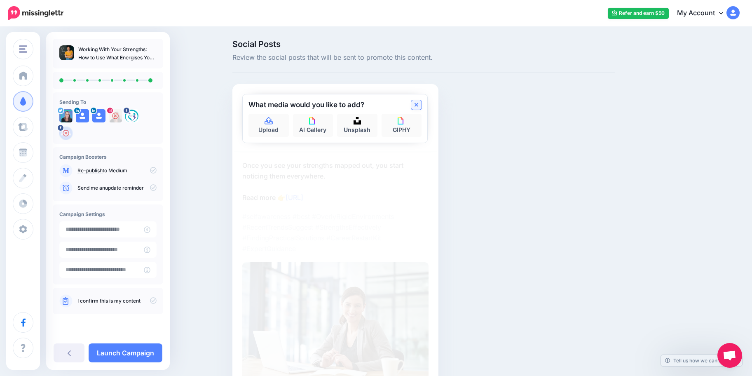
click at [419, 106] on icon at bounding box center [416, 105] width 4 height 4
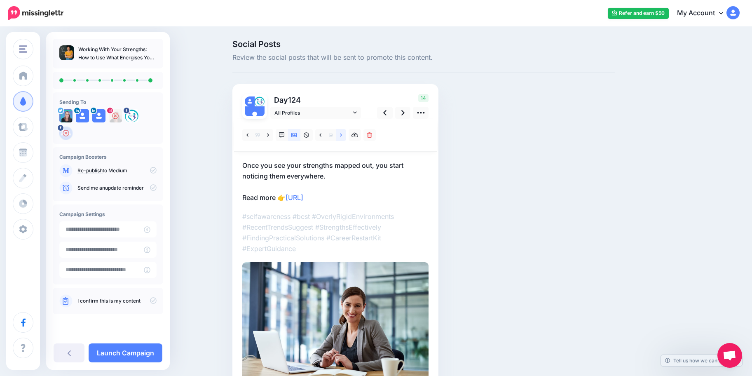
click at [342, 134] on icon at bounding box center [341, 135] width 2 height 6
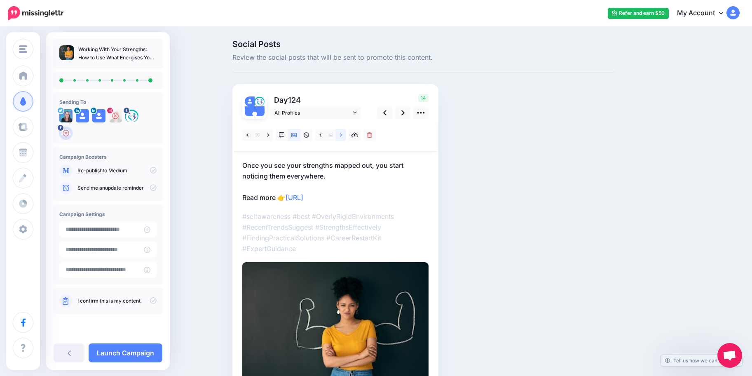
click at [342, 138] on icon at bounding box center [341, 135] width 2 height 6
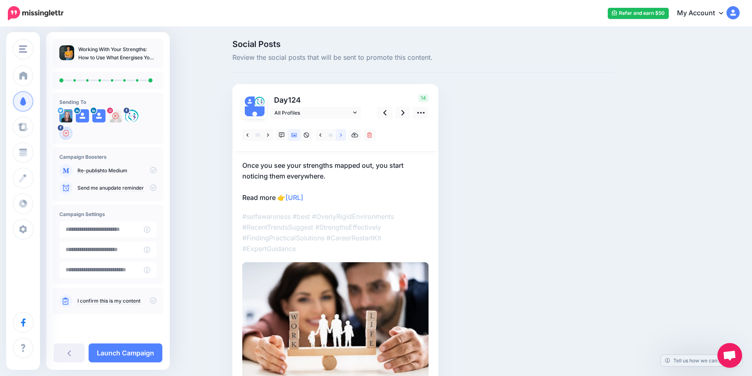
click at [342, 137] on icon at bounding box center [341, 135] width 2 height 6
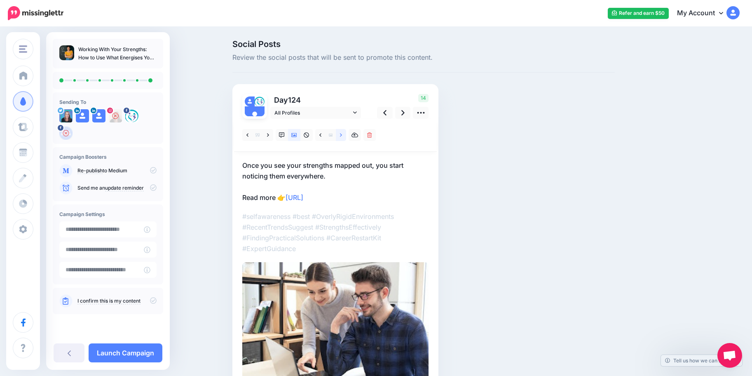
click at [342, 137] on icon at bounding box center [341, 135] width 2 height 6
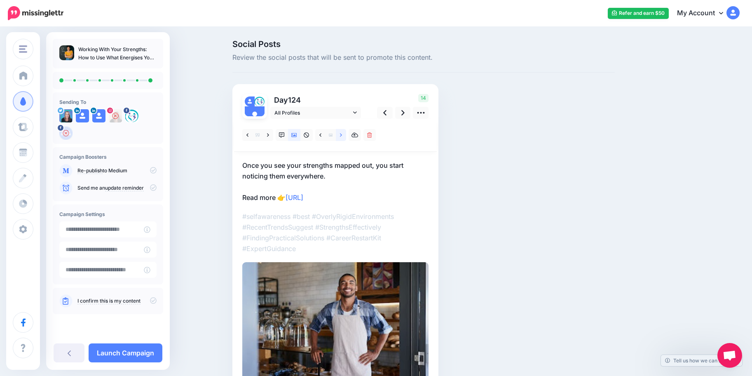
click at [342, 137] on icon at bounding box center [341, 135] width 2 height 6
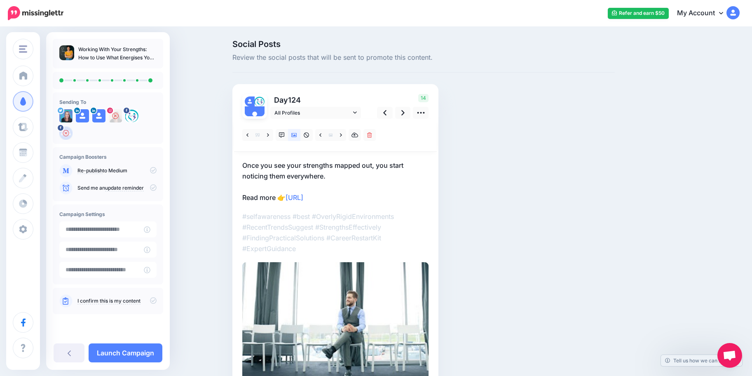
click at [405, 197] on p "Once you see your strengths mapped out, you start noticing them everywhere. Rea…" at bounding box center [335, 181] width 186 height 43
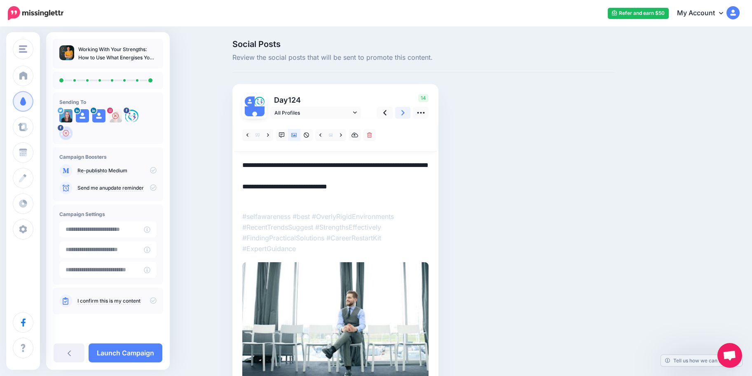
click at [409, 115] on link at bounding box center [403, 113] width 16 height 12
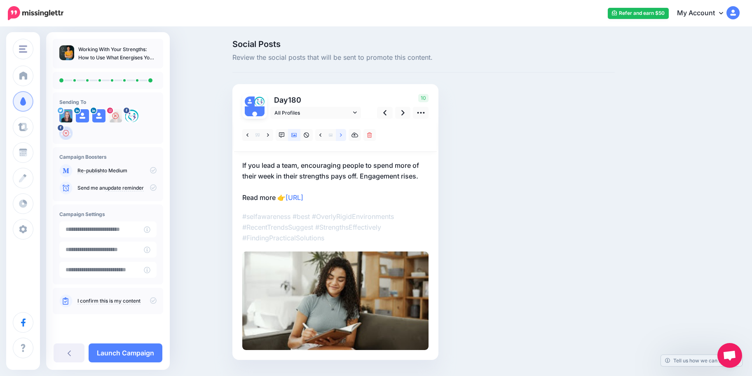
click at [342, 136] on link at bounding box center [341, 135] width 10 height 12
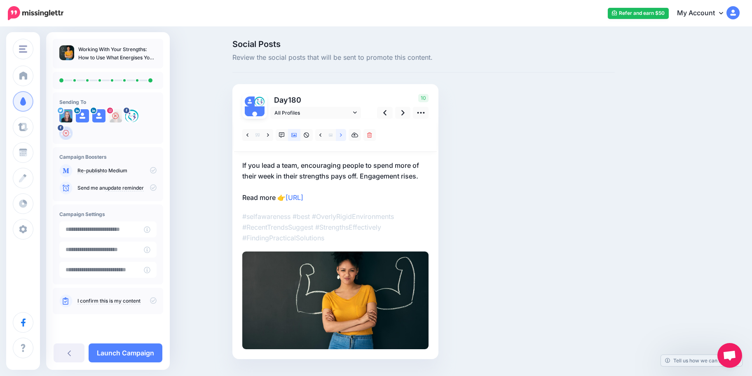
click at [343, 136] on link at bounding box center [341, 135] width 10 height 12
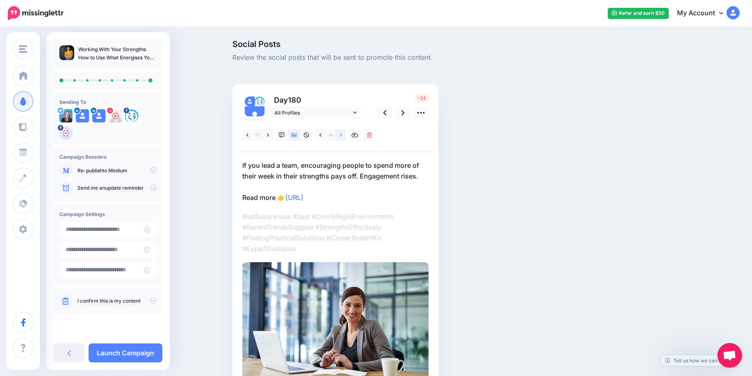
click at [343, 136] on link at bounding box center [341, 135] width 10 height 12
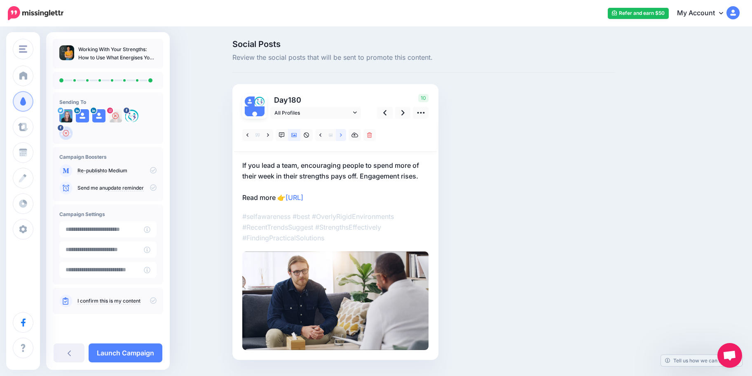
click at [343, 136] on link at bounding box center [341, 135] width 10 height 12
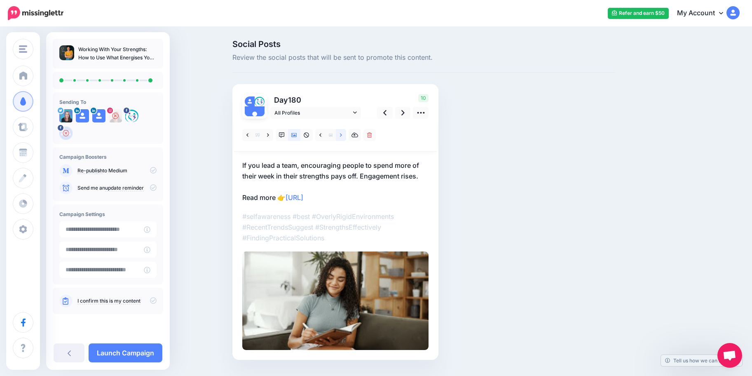
click at [343, 136] on link at bounding box center [341, 135] width 10 height 12
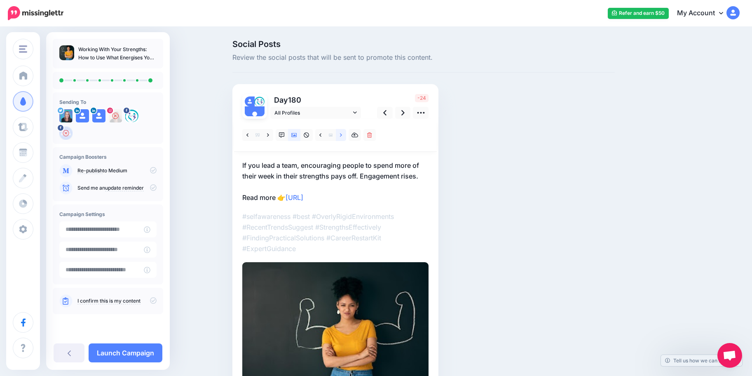
click at [343, 136] on link at bounding box center [341, 135] width 10 height 12
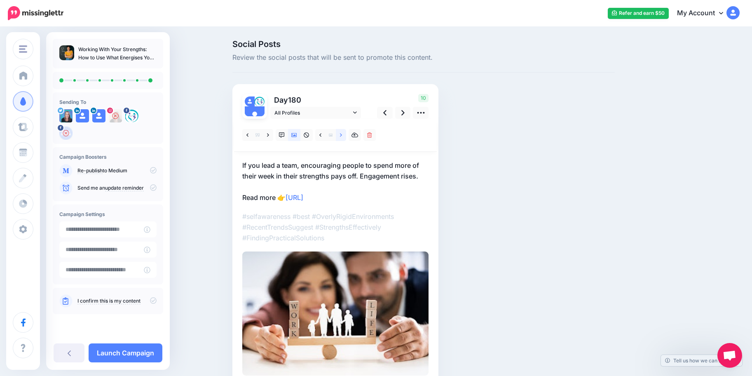
click at [343, 136] on link at bounding box center [341, 135] width 10 height 12
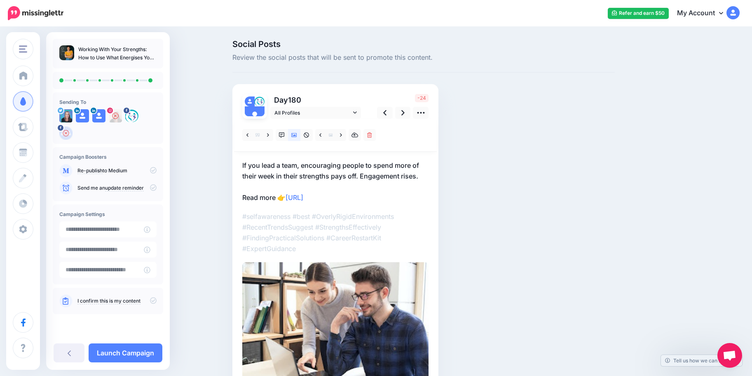
click at [494, 196] on div "Social Posts Review the social posts that will be sent to promote this content.…" at bounding box center [423, 230] width 395 height 381
click at [405, 112] on icon at bounding box center [402, 112] width 3 height 9
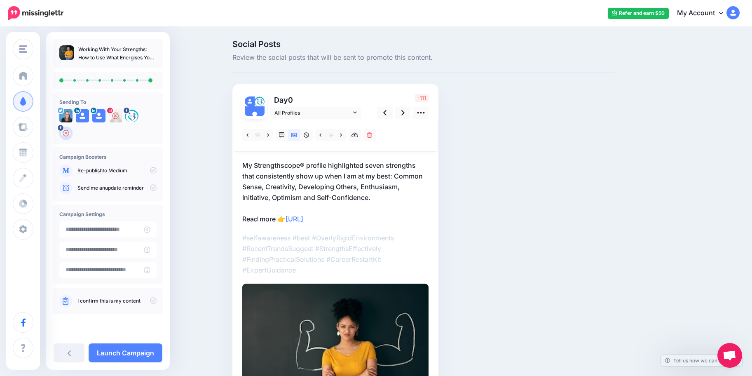
click at [368, 201] on p "My Strengthscope® profile highlighted seven strengths that consistently show up…" at bounding box center [335, 192] width 186 height 64
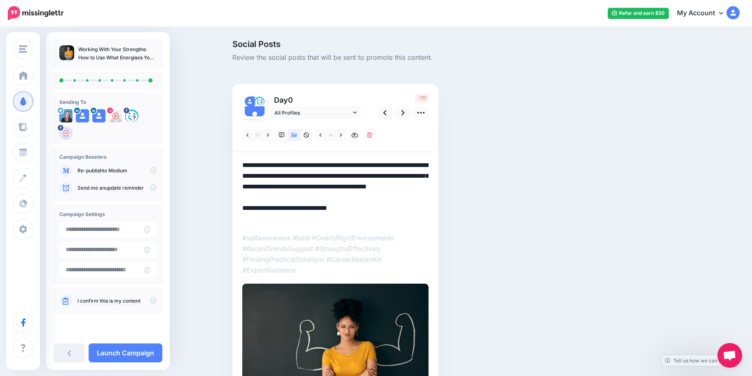
drag, startPoint x: 300, startPoint y: 176, endPoint x: 260, endPoint y: 176, distance: 39.5
click at [260, 176] on textarea "**********" at bounding box center [335, 192] width 186 height 64
click at [334, 226] on div at bounding box center [335, 263] width 186 height 289
click at [348, 218] on textarea "**********" at bounding box center [335, 192] width 186 height 64
click at [358, 212] on textarea "**********" at bounding box center [335, 192] width 186 height 64
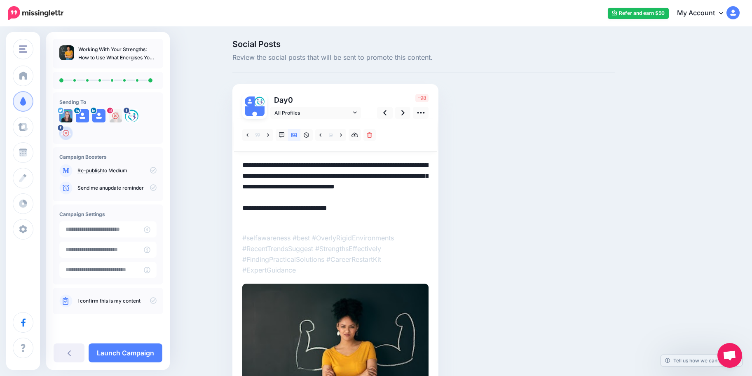
click at [301, 177] on textarea "**********" at bounding box center [335, 192] width 186 height 64
click at [389, 210] on textarea "**********" at bounding box center [335, 192] width 186 height 64
click at [377, 213] on textarea "**********" at bounding box center [335, 192] width 186 height 64
click at [403, 110] on link at bounding box center [403, 113] width 16 height 12
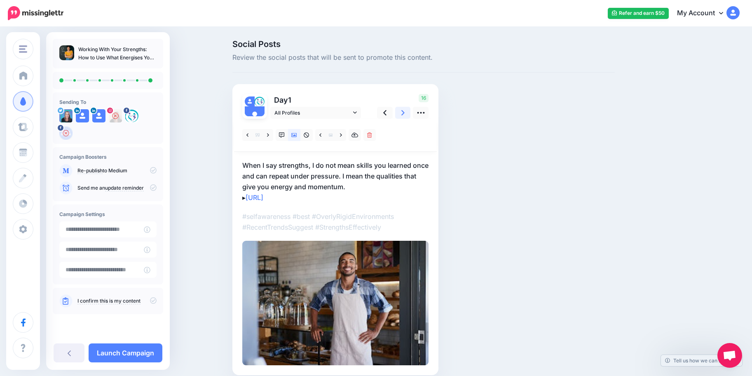
click at [403, 110] on link at bounding box center [403, 113] width 16 height 12
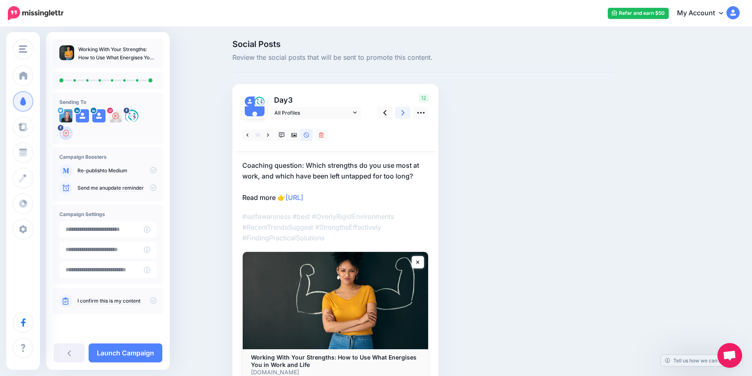
click at [403, 110] on link at bounding box center [403, 113] width 16 height 12
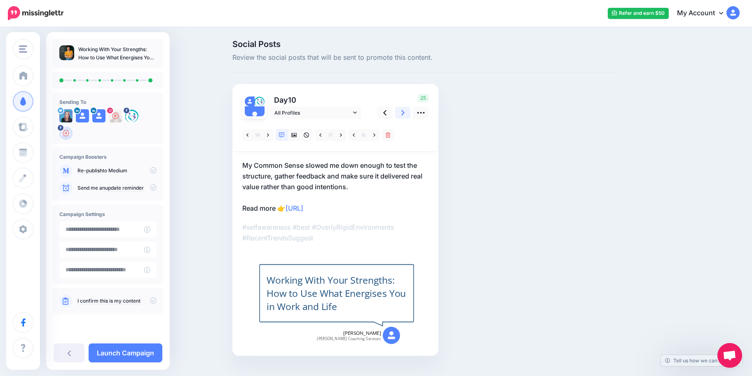
click at [403, 110] on link at bounding box center [403, 113] width 16 height 12
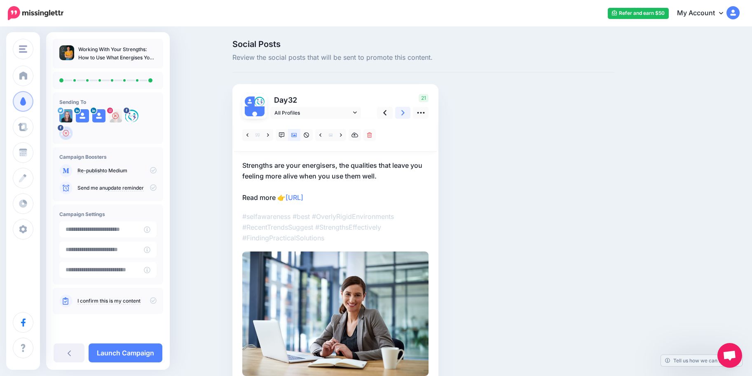
click at [403, 110] on link at bounding box center [403, 113] width 16 height 12
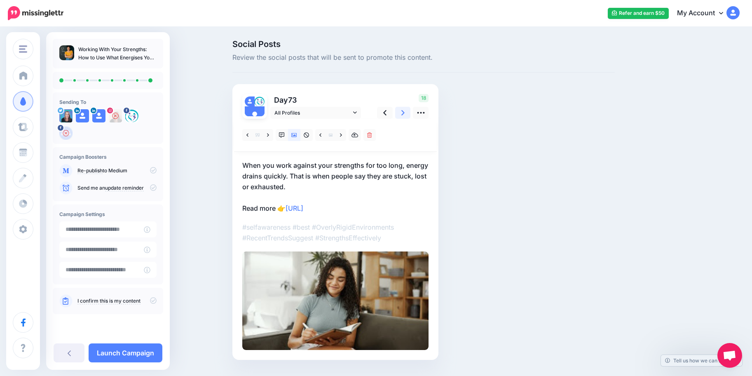
click at [403, 110] on link at bounding box center [403, 113] width 16 height 12
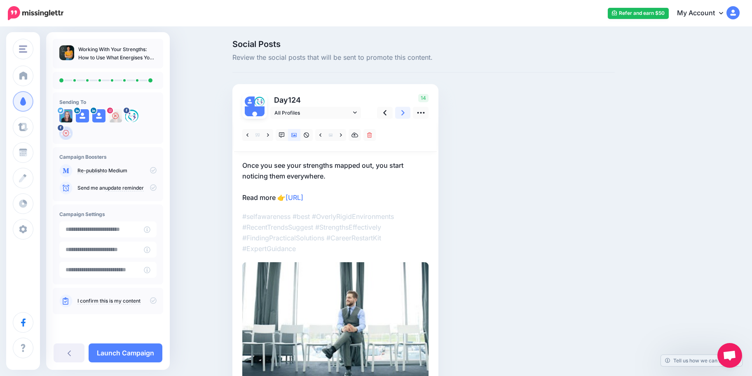
click at [403, 110] on link at bounding box center [403, 113] width 16 height 12
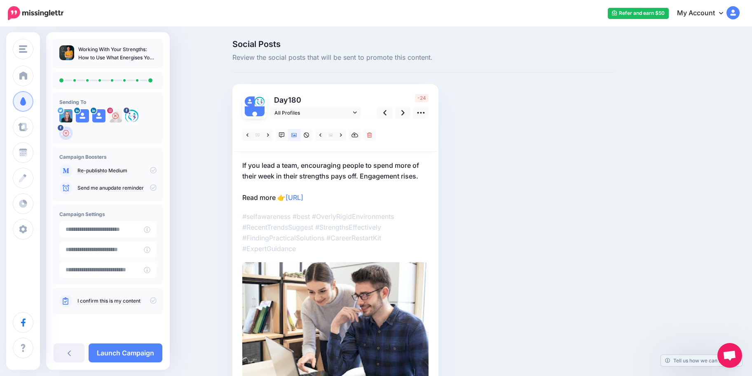
click at [362, 171] on p "If you lead a team, encouraging people to spend more of their week in their str…" at bounding box center [335, 181] width 186 height 43
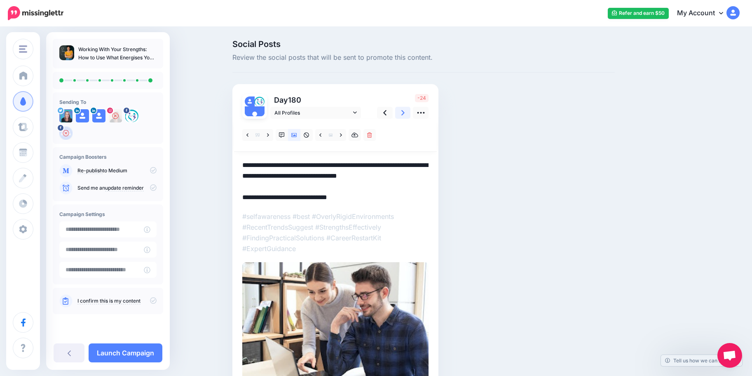
click at [408, 111] on link at bounding box center [403, 113] width 16 height 12
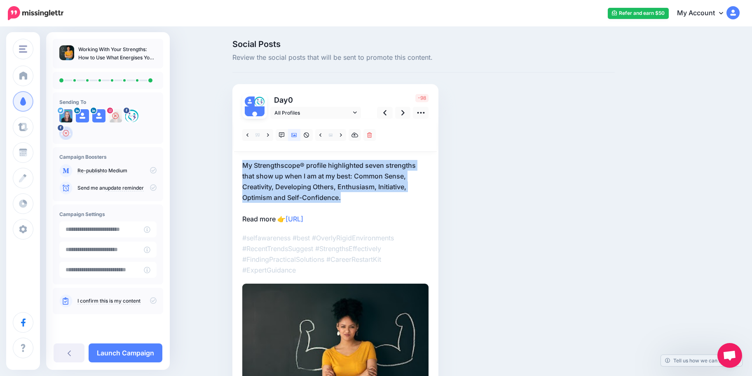
drag, startPoint x: 355, startPoint y: 196, endPoint x: 237, endPoint y: 160, distance: 123.4
click at [237, 160] on div "Day 0 All Profiles" at bounding box center [335, 251] width 206 height 334
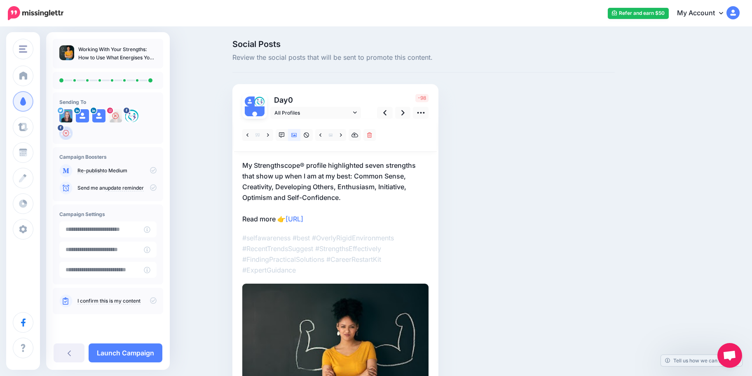
click at [363, 196] on p "My Strengthscope® profile highlighted seven strengths that show up when I am at…" at bounding box center [335, 192] width 186 height 64
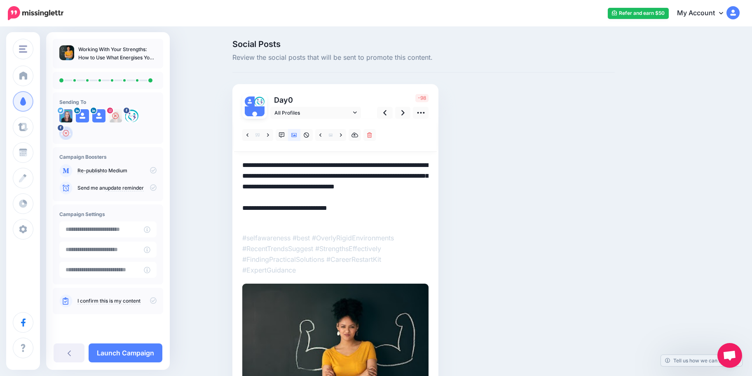
drag, startPoint x: 350, startPoint y: 197, endPoint x: 229, endPoint y: 161, distance: 126.3
click at [242, 161] on textarea "**********" at bounding box center [335, 192] width 186 height 64
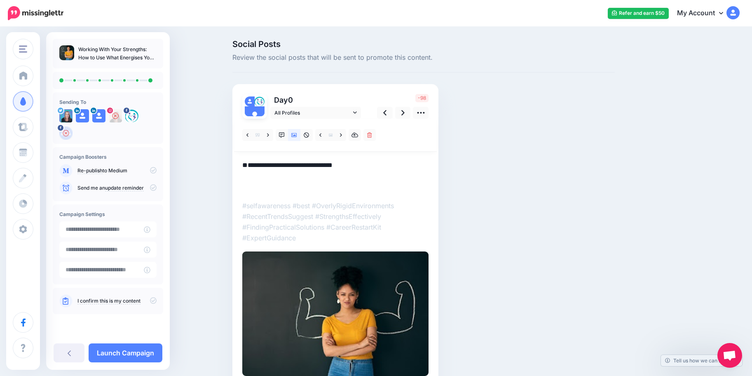
paste textarea "**********"
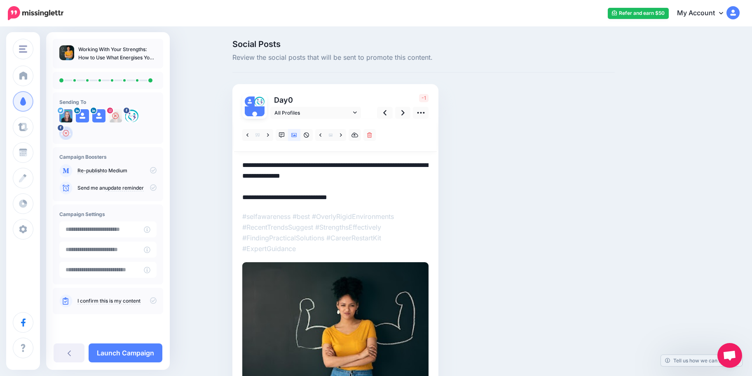
click at [519, 242] on div "Social Posts Review the social posts that will be sent to promote this content.…" at bounding box center [423, 230] width 395 height 381
click at [367, 194] on textarea "**********" at bounding box center [335, 181] width 186 height 43
click at [322, 179] on textarea "**********" at bounding box center [335, 181] width 186 height 43
click at [283, 161] on textarea "**********" at bounding box center [335, 181] width 186 height 43
click at [383, 174] on textarea "**********" at bounding box center [335, 181] width 186 height 43
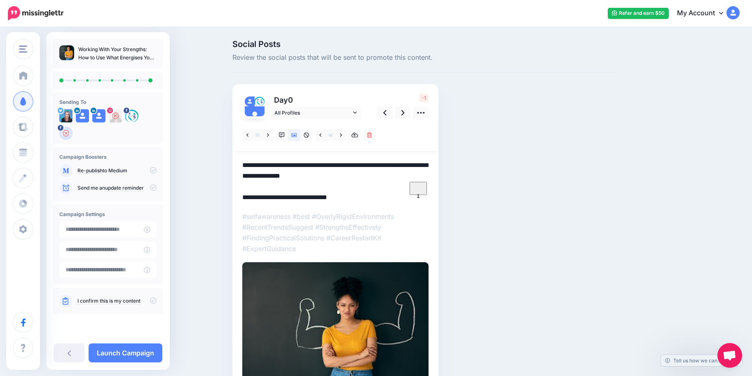
click at [352, 182] on textarea "**********" at bounding box center [335, 181] width 186 height 43
click at [362, 174] on textarea "**********" at bounding box center [335, 181] width 186 height 43
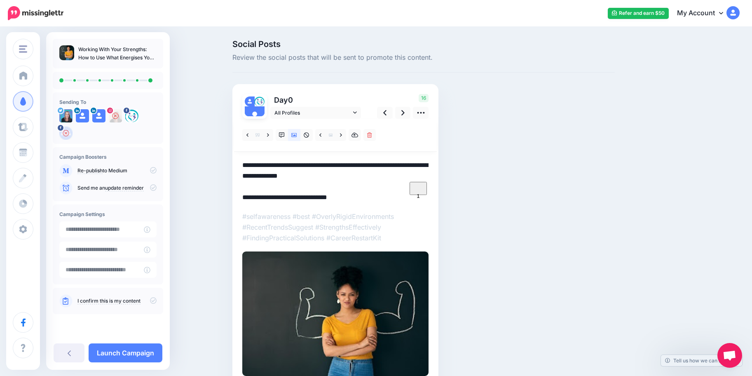
click at [389, 241] on p "#selfawareness #best #OverlyRigidEnvironments #RecentTrendsSuggest #StrengthsEf…" at bounding box center [335, 227] width 186 height 32
click at [364, 178] on textarea "**********" at bounding box center [335, 181] width 186 height 43
click at [379, 188] on textarea "**********" at bounding box center [335, 181] width 186 height 43
type textarea "**********"
click at [405, 117] on link at bounding box center [403, 113] width 16 height 12
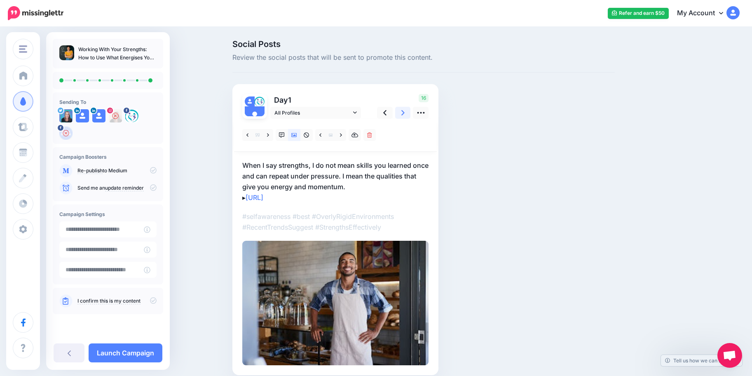
click at [405, 117] on link at bounding box center [403, 113] width 16 height 12
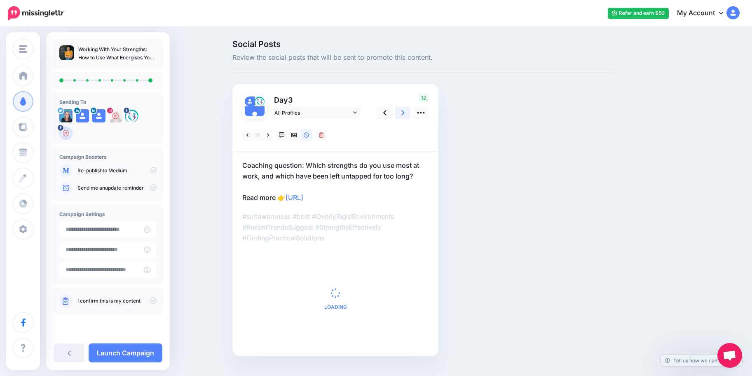
click at [405, 117] on link at bounding box center [403, 113] width 16 height 12
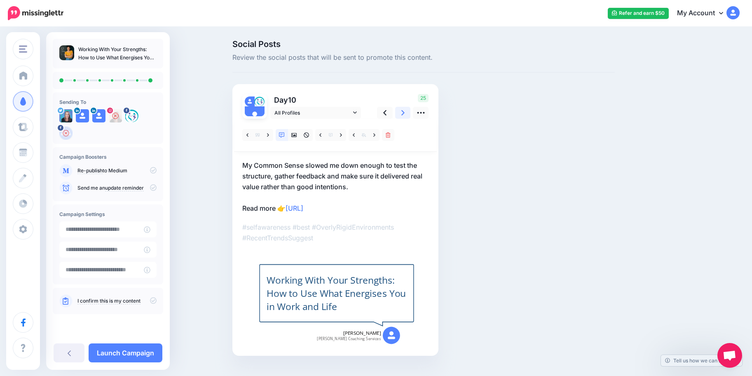
click at [405, 118] on link at bounding box center [403, 113] width 16 height 12
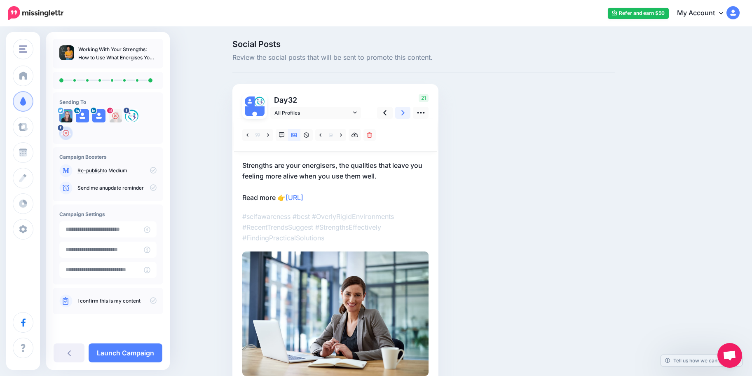
click at [405, 118] on link at bounding box center [403, 113] width 16 height 12
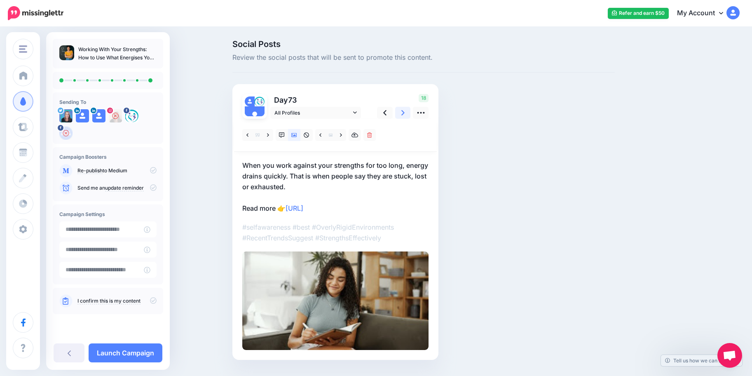
click at [405, 118] on link at bounding box center [403, 113] width 16 height 12
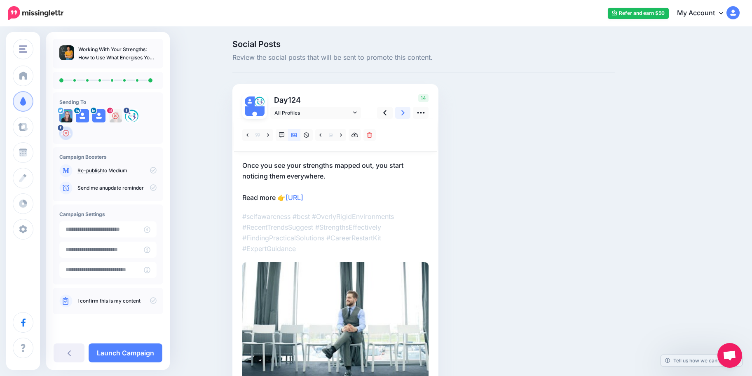
click at [405, 118] on link at bounding box center [403, 113] width 16 height 12
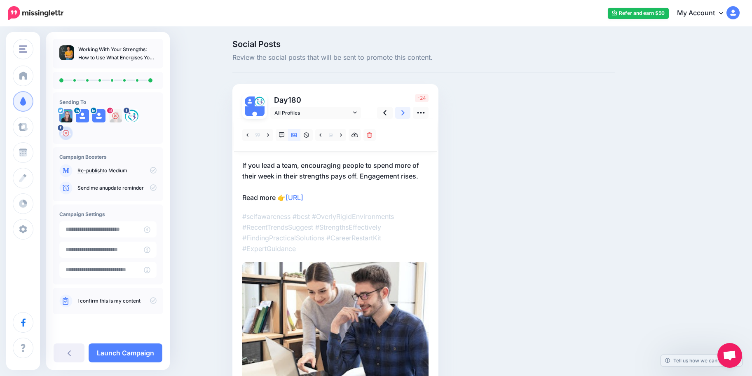
click at [405, 118] on link at bounding box center [403, 113] width 16 height 12
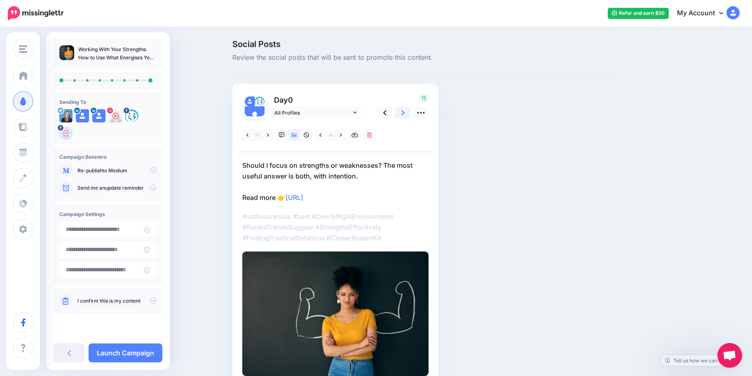
click at [405, 118] on link at bounding box center [403, 113] width 16 height 12
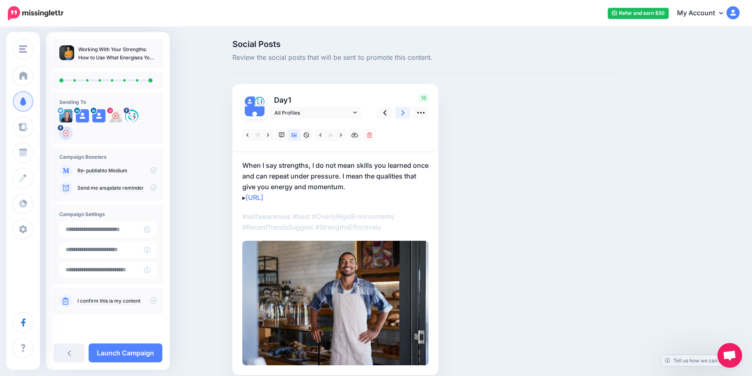
click at [405, 118] on link at bounding box center [403, 113] width 16 height 12
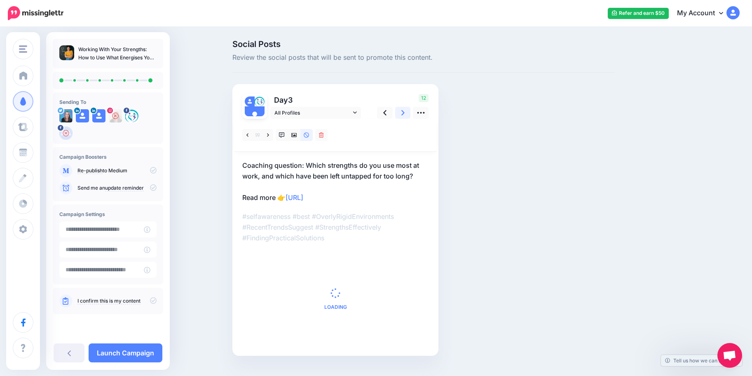
click at [405, 118] on link at bounding box center [403, 113] width 16 height 12
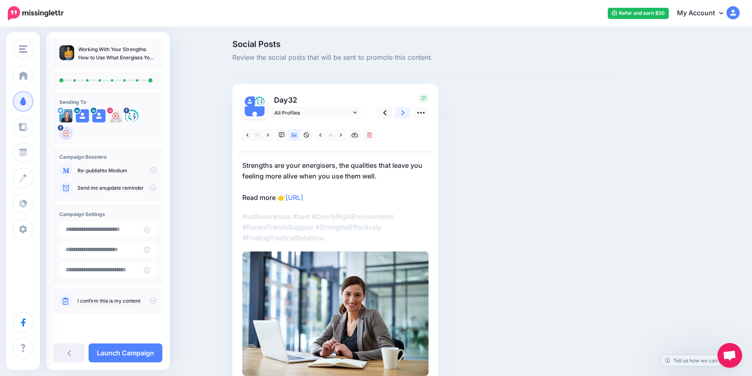
click at [405, 118] on link at bounding box center [403, 113] width 16 height 12
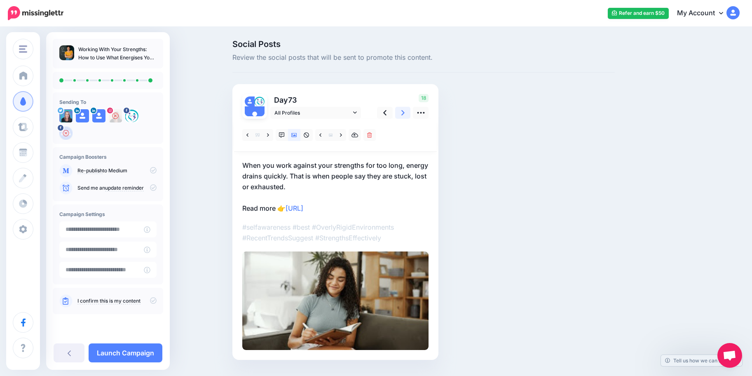
click at [405, 118] on link at bounding box center [403, 113] width 16 height 12
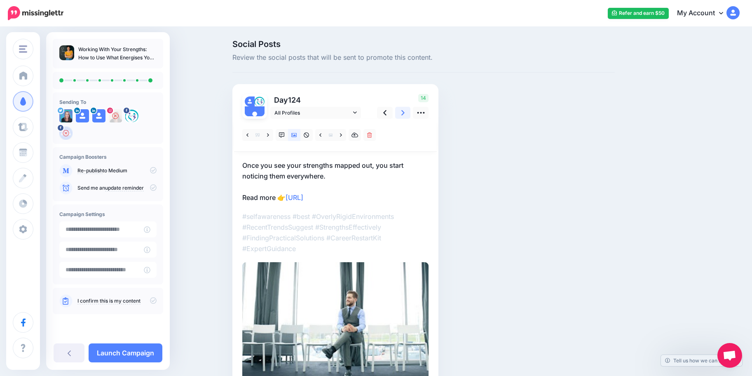
click at [405, 118] on link at bounding box center [403, 113] width 16 height 12
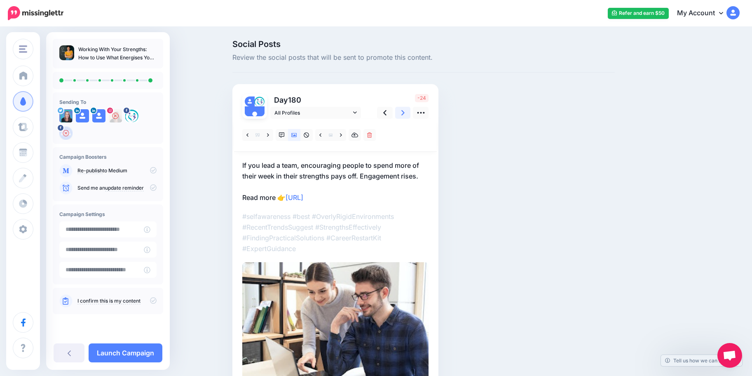
click at [405, 118] on link at bounding box center [403, 113] width 16 height 12
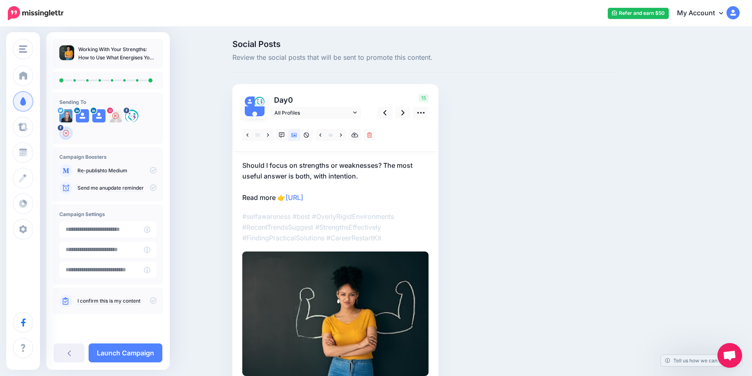
click at [565, 143] on div "Social Posts Review the social posts that will be sent to promote this content.…" at bounding box center [423, 225] width 395 height 370
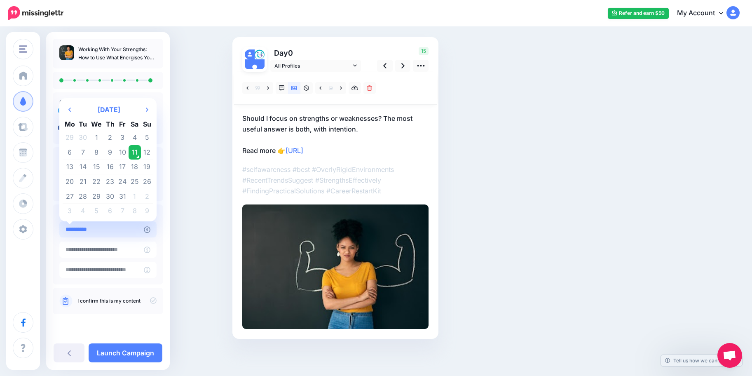
click at [126, 234] on input "**********" at bounding box center [101, 229] width 84 height 16
click at [69, 165] on td "13" at bounding box center [70, 166] width 14 height 15
type input "**********"
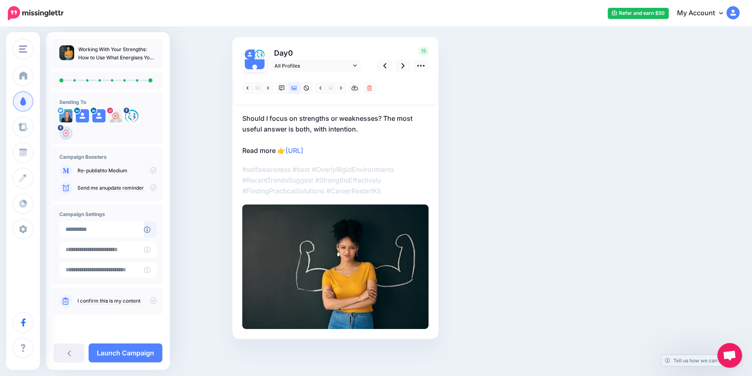
click at [197, 244] on div "Social Posts Review the social posts that will be sent to promote this content.…" at bounding box center [376, 178] width 752 height 395
click at [124, 355] on link "Launch Campaign" at bounding box center [126, 352] width 74 height 19
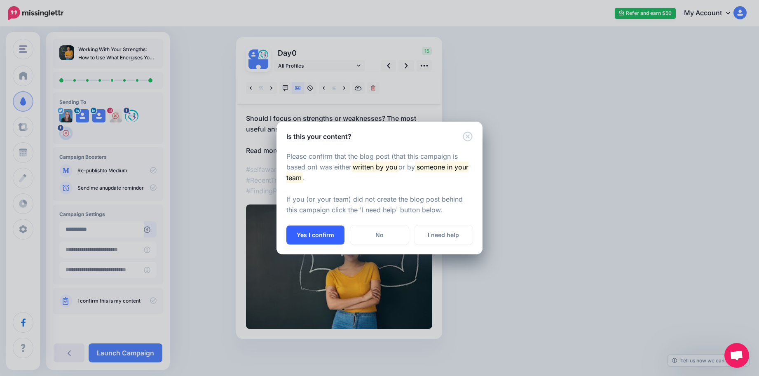
click at [320, 237] on button "Yes I confirm" at bounding box center [315, 234] width 58 height 19
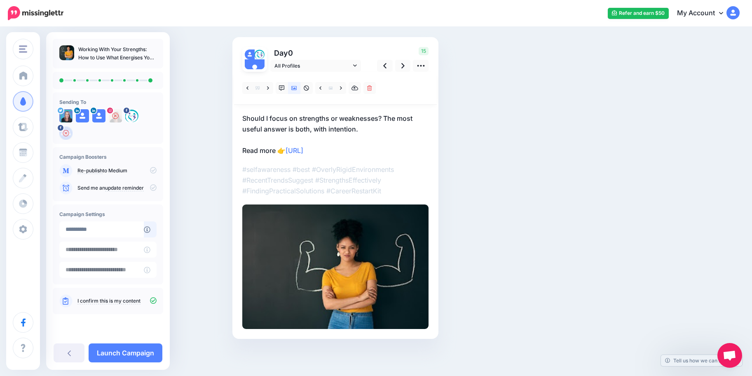
scroll to position [0, 0]
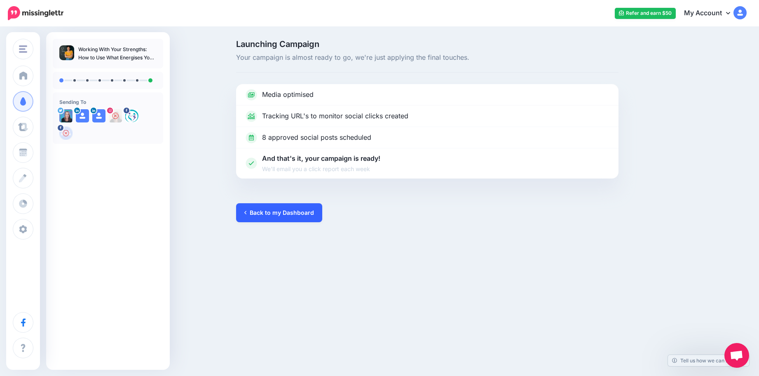
click at [290, 211] on link "Back to my Dashboard" at bounding box center [279, 212] width 86 height 19
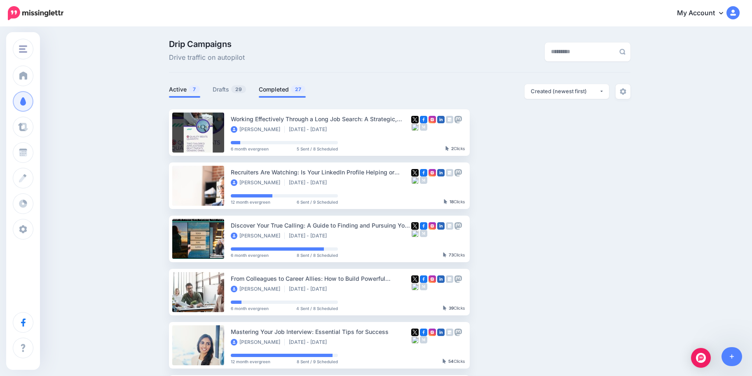
click at [285, 91] on link "Completed 27" at bounding box center [282, 89] width 47 height 10
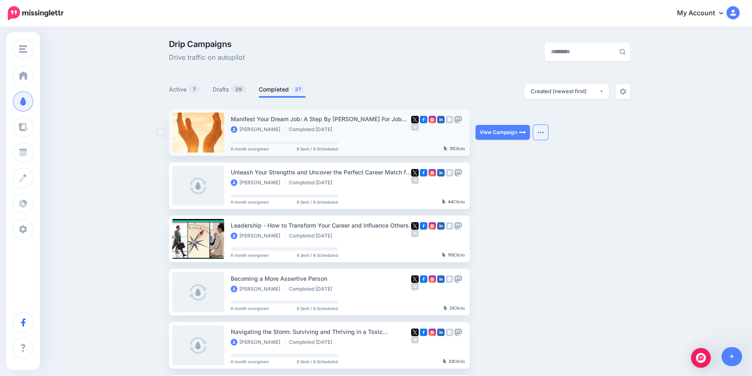
click at [544, 135] on button "button" at bounding box center [540, 132] width 15 height 15
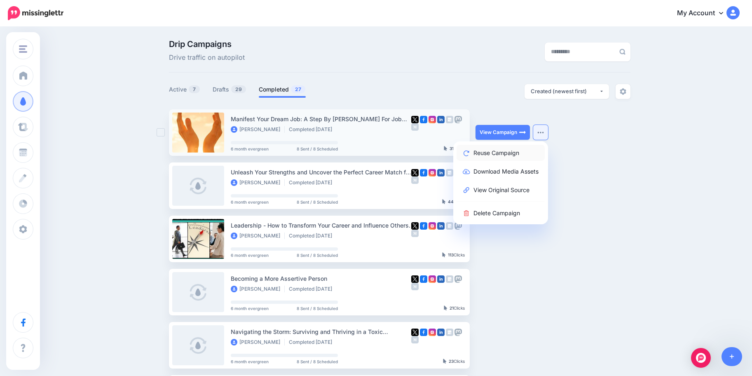
click at [521, 154] on link "Reuse Campaign" at bounding box center [500, 153] width 88 height 16
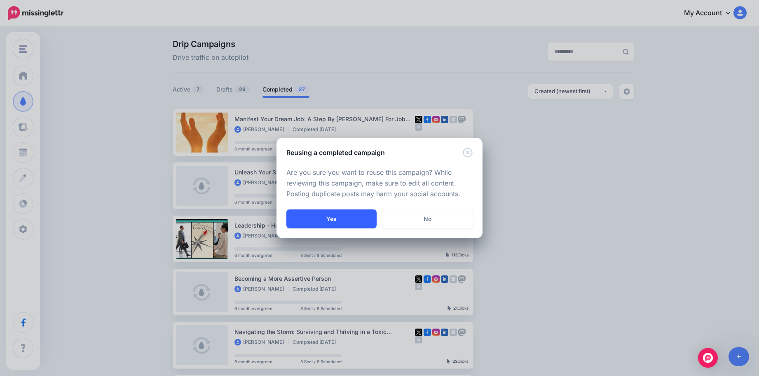
click at [348, 222] on button "Yes" at bounding box center [331, 218] width 90 height 19
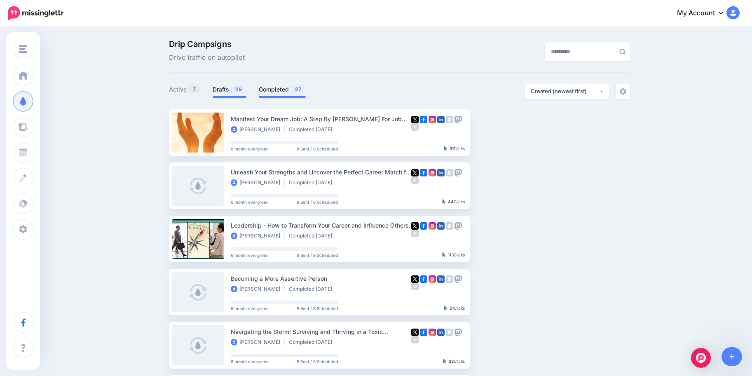
click at [234, 90] on link "Drafts 29" at bounding box center [230, 89] width 34 height 10
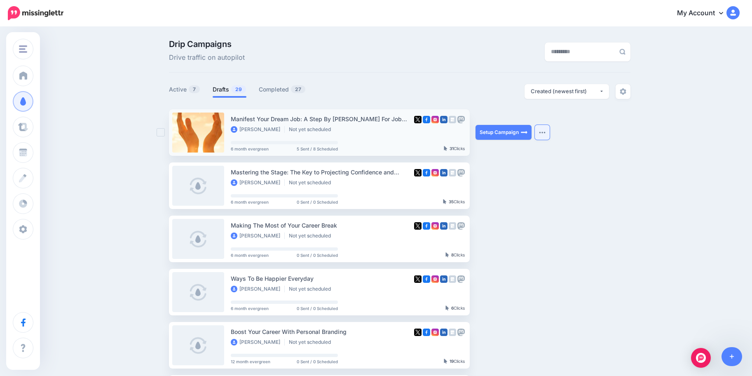
click at [550, 138] on button "button" at bounding box center [542, 132] width 15 height 15
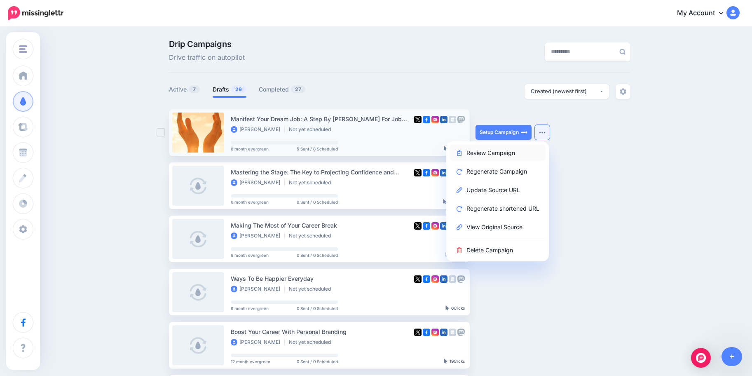
click at [507, 150] on link "Review Campaign" at bounding box center [497, 153] width 96 height 16
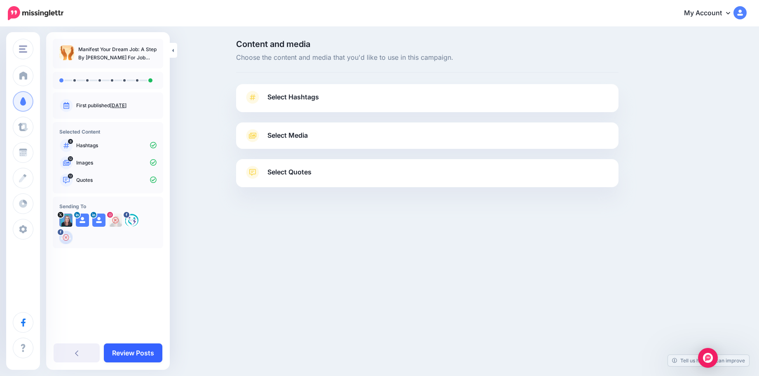
click at [126, 351] on link "Review Posts" at bounding box center [133, 352] width 58 height 19
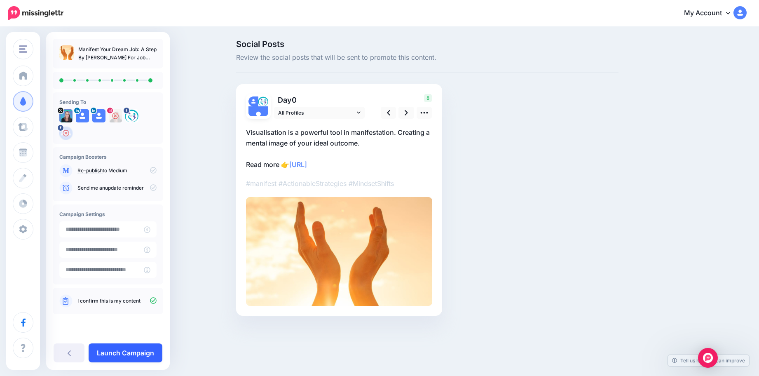
click at [129, 355] on link "Launch Campaign" at bounding box center [126, 352] width 74 height 19
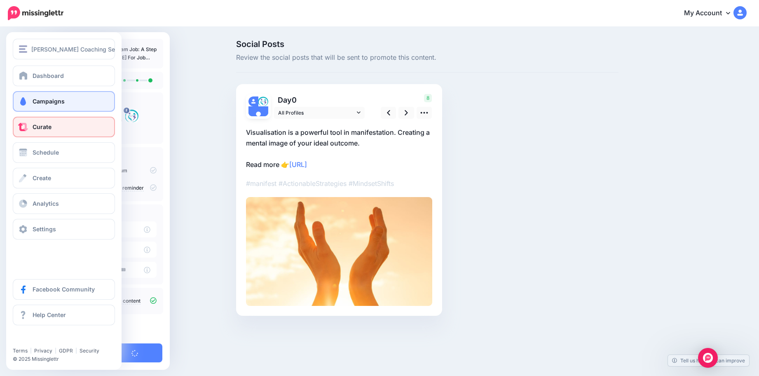
click at [53, 130] on link "Curate" at bounding box center [64, 127] width 102 height 21
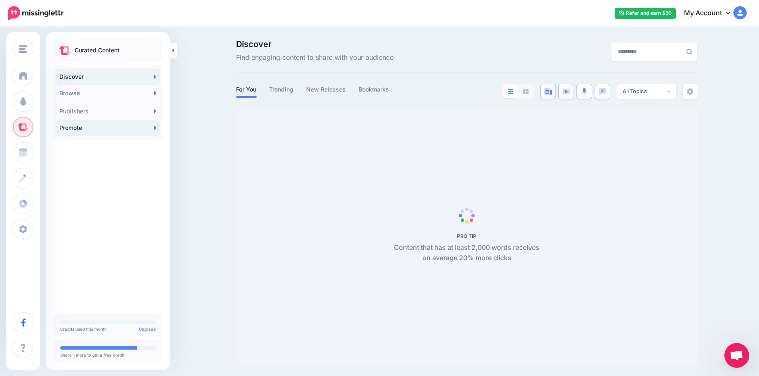
click at [75, 130] on link "Promote" at bounding box center [108, 127] width 104 height 16
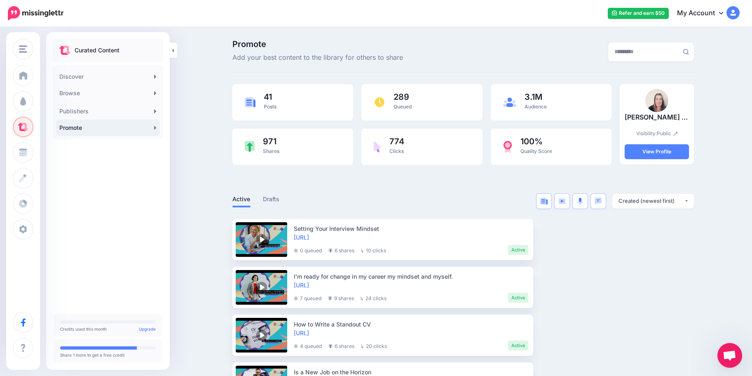
click at [110, 125] on link "Promote" at bounding box center [108, 127] width 104 height 16
click at [737, 360] on span "Open chat" at bounding box center [729, 355] width 25 height 25
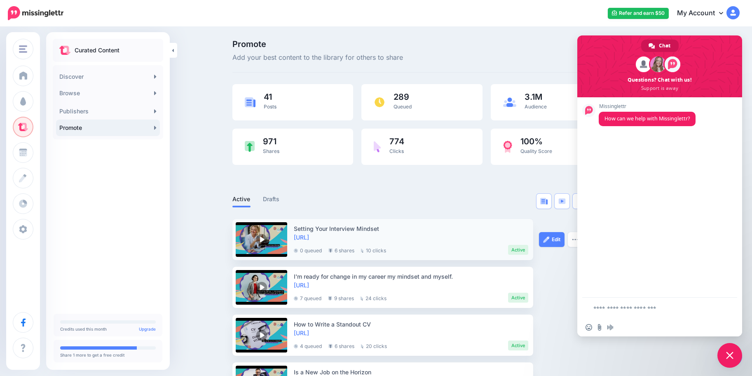
click at [558, 230] on div "Edit Preview Post Delete Post" at bounding box center [570, 239] width 62 height 41
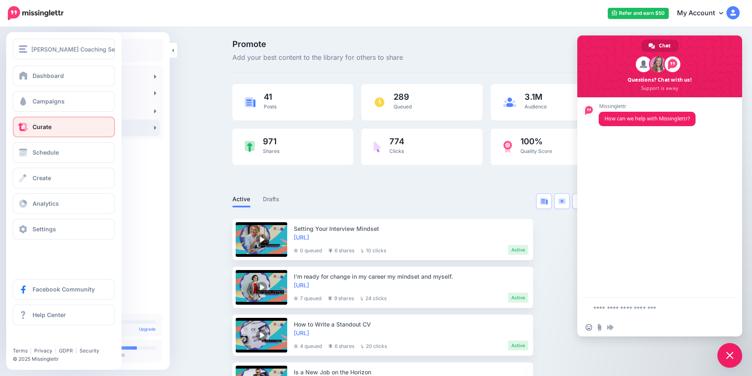
click at [46, 126] on span "Curate" at bounding box center [42, 126] width 19 height 7
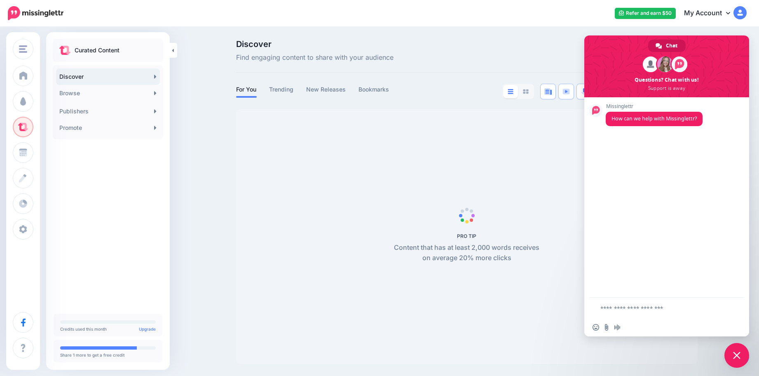
click at [744, 359] on span "Close chat" at bounding box center [736, 355] width 25 height 25
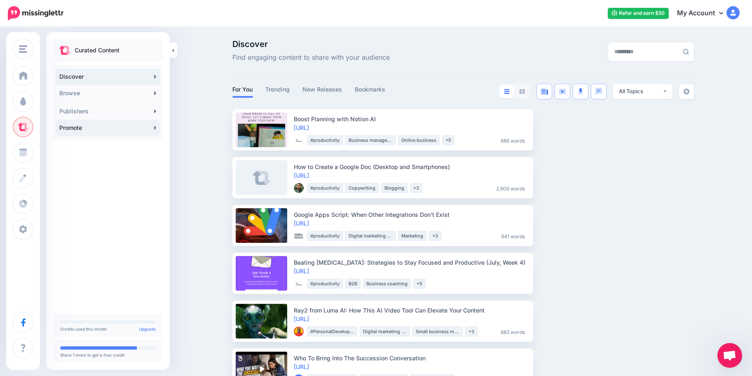
click at [72, 130] on link "Promote" at bounding box center [108, 127] width 104 height 16
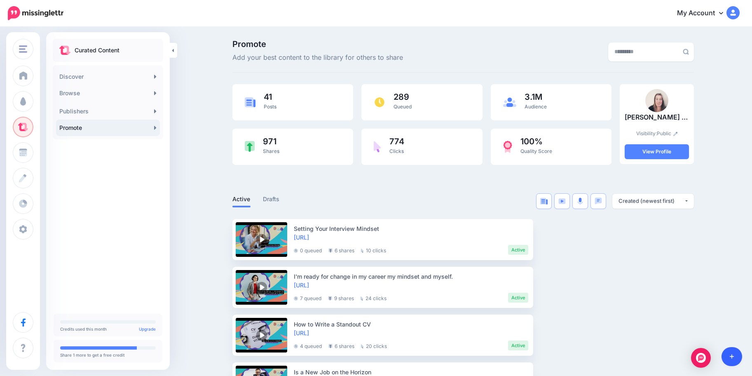
click at [726, 353] on link at bounding box center [731, 356] width 21 height 19
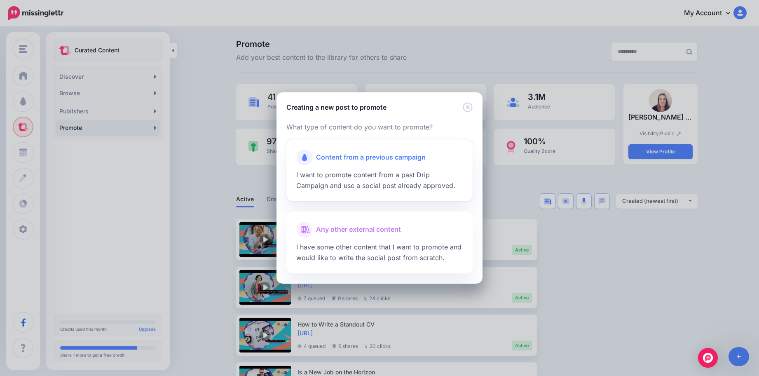
click at [344, 169] on div at bounding box center [379, 168] width 166 height 4
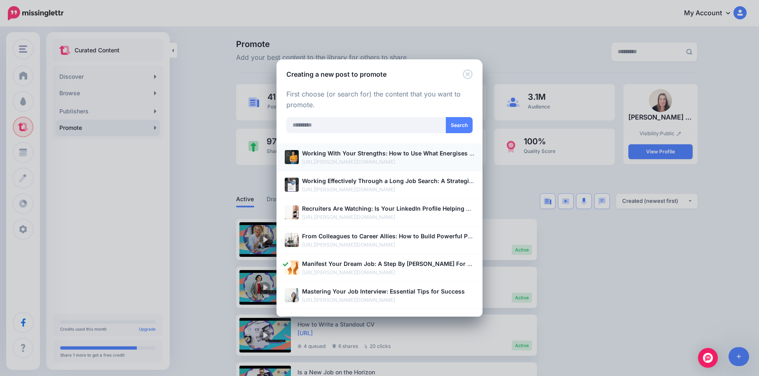
click at [363, 156] on b "Working With Your Strengths: How to Use What Energises You in Work and Life" at bounding box center [415, 153] width 226 height 7
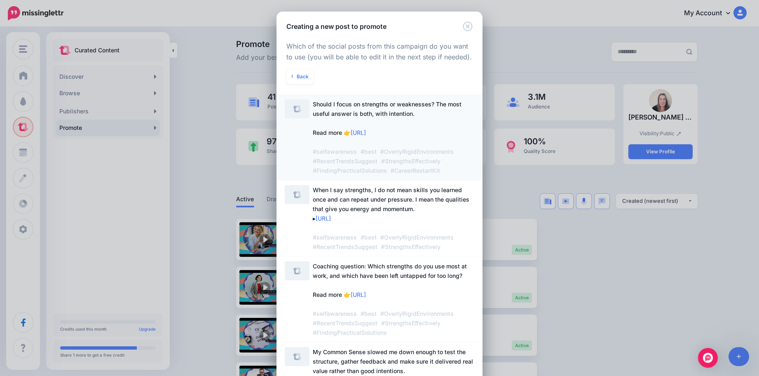
click at [425, 110] on span "Should I focus on strengths or weaknesses? The most useful answer is both, with…" at bounding box center [393, 137] width 161 height 76
